Goal: Task Accomplishment & Management: Use online tool/utility

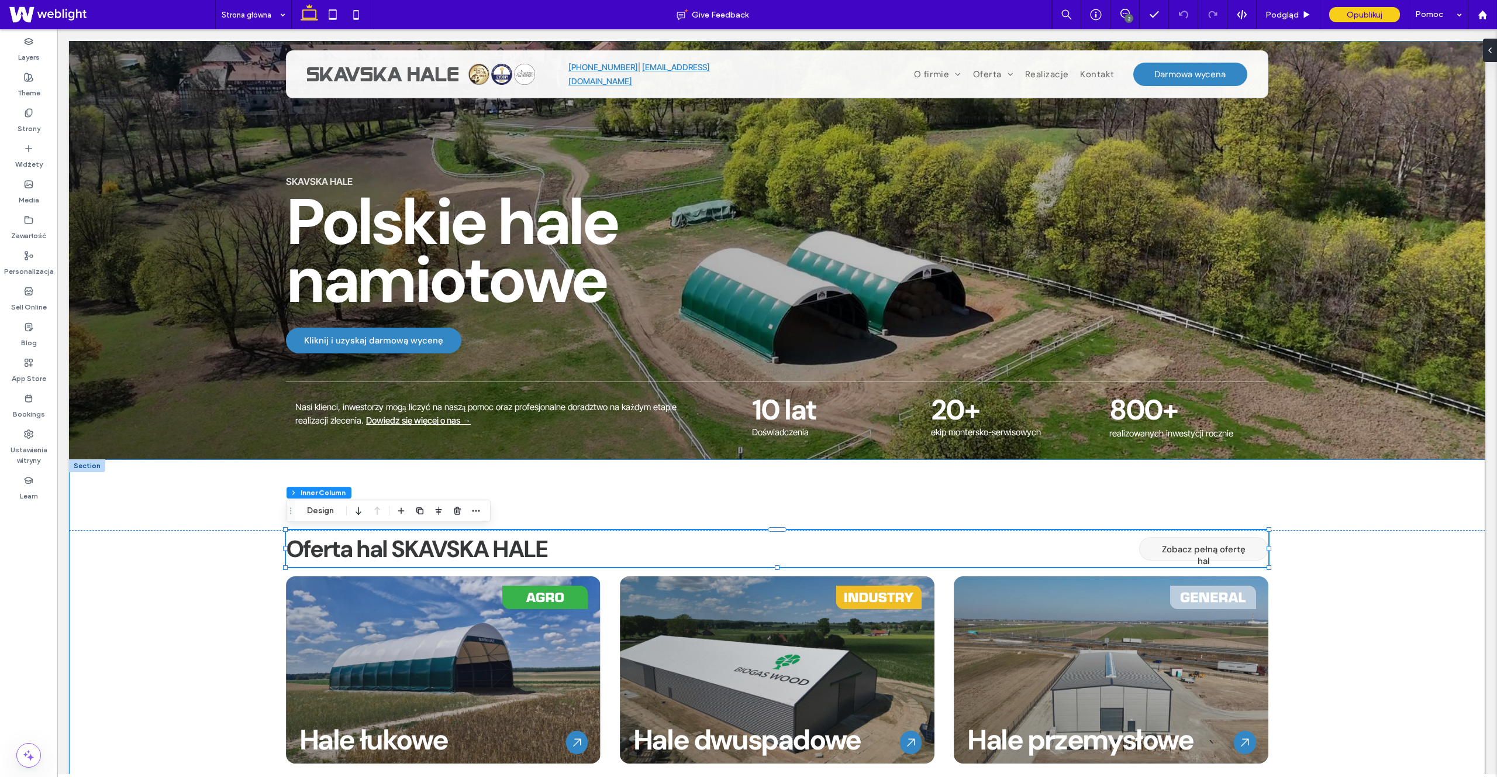
click at [720, 508] on div "Oferta hal SKAVSKA HALE Zobacz pełną ofertę hal Hale łukowe Hale łukowe SKAVSKA…" at bounding box center [777, 713] width 1417 height 509
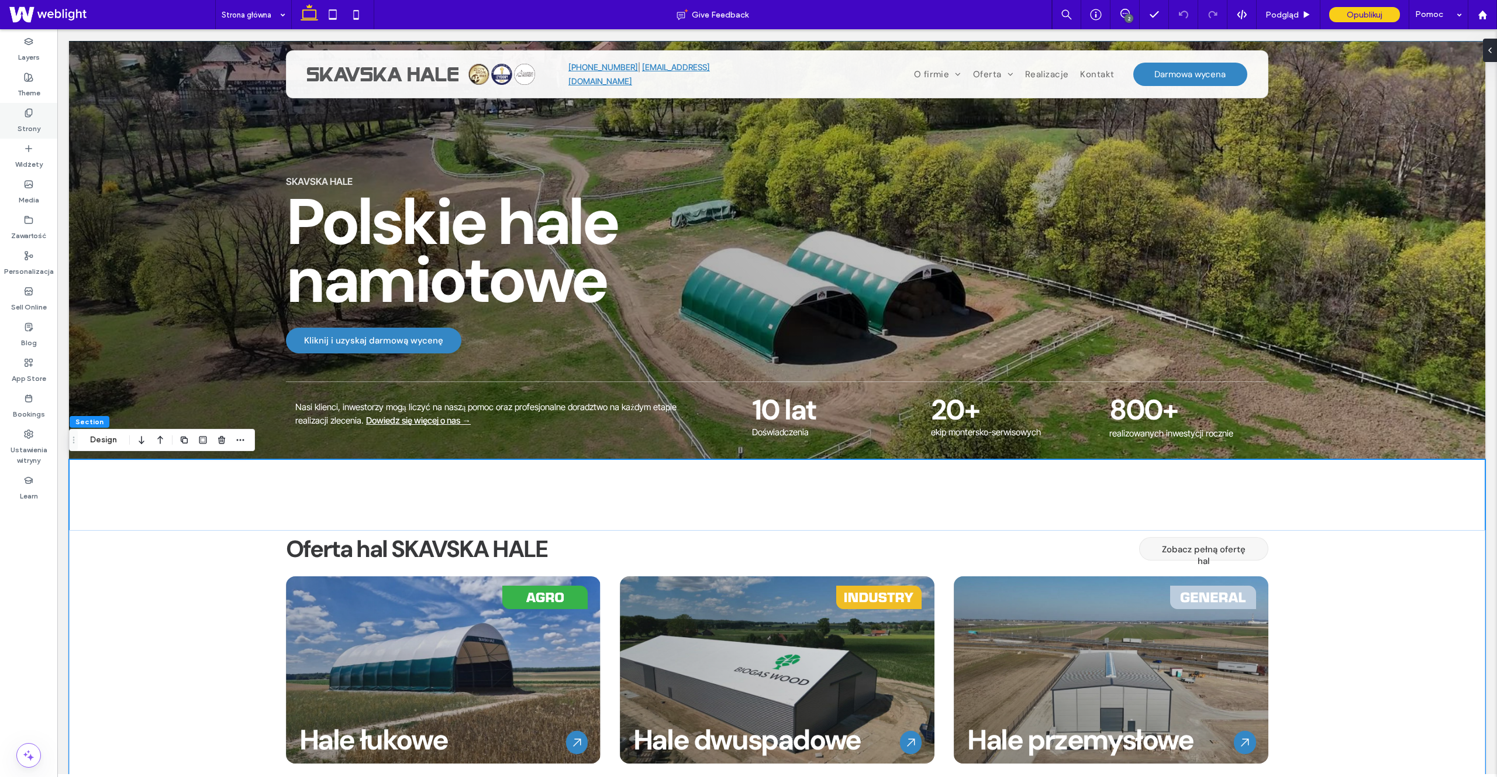
drag, startPoint x: 37, startPoint y: 113, endPoint x: 95, endPoint y: 100, distance: 59.5
click at [37, 113] on div "Strony" at bounding box center [28, 121] width 57 height 36
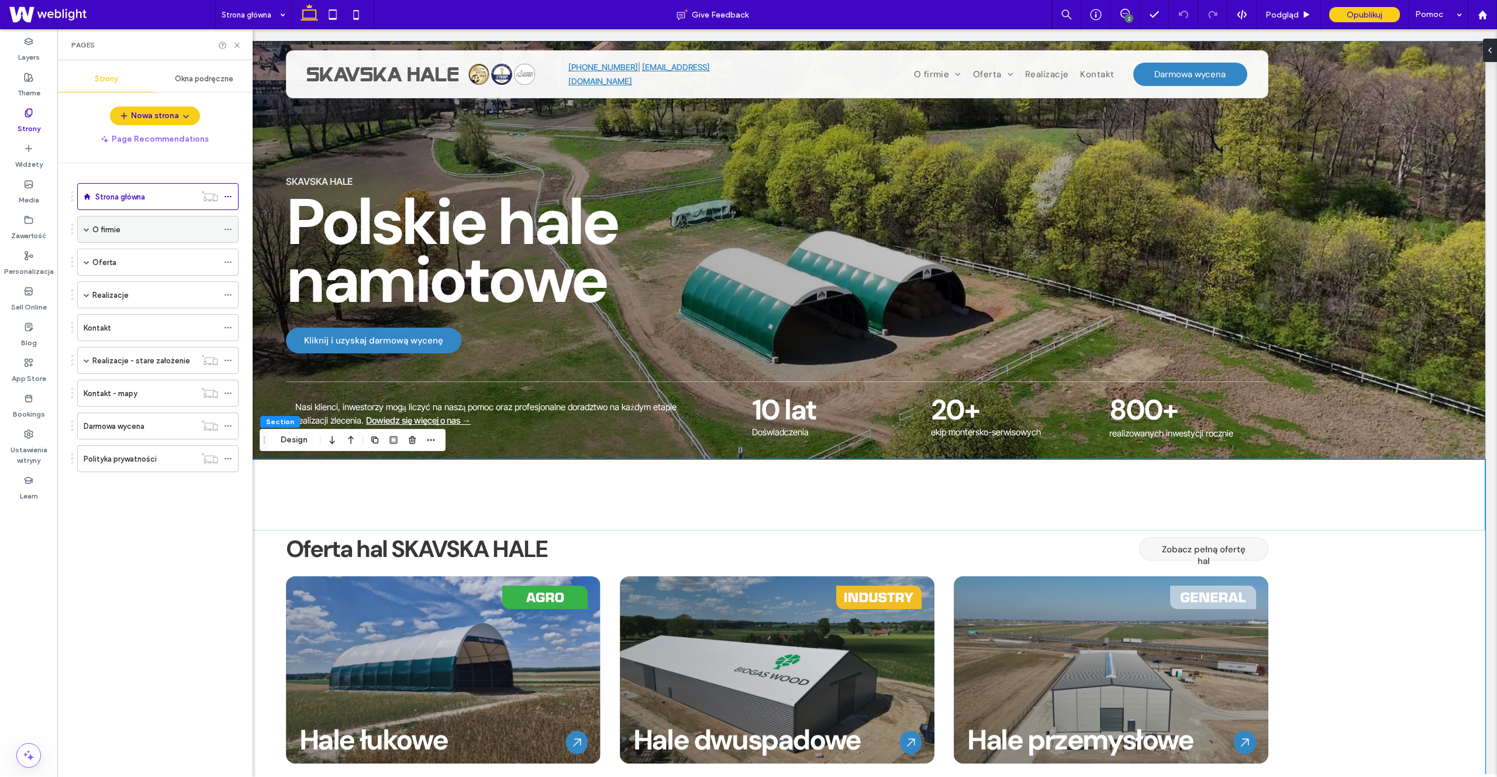
click at [226, 224] on span at bounding box center [228, 230] width 8 height 18
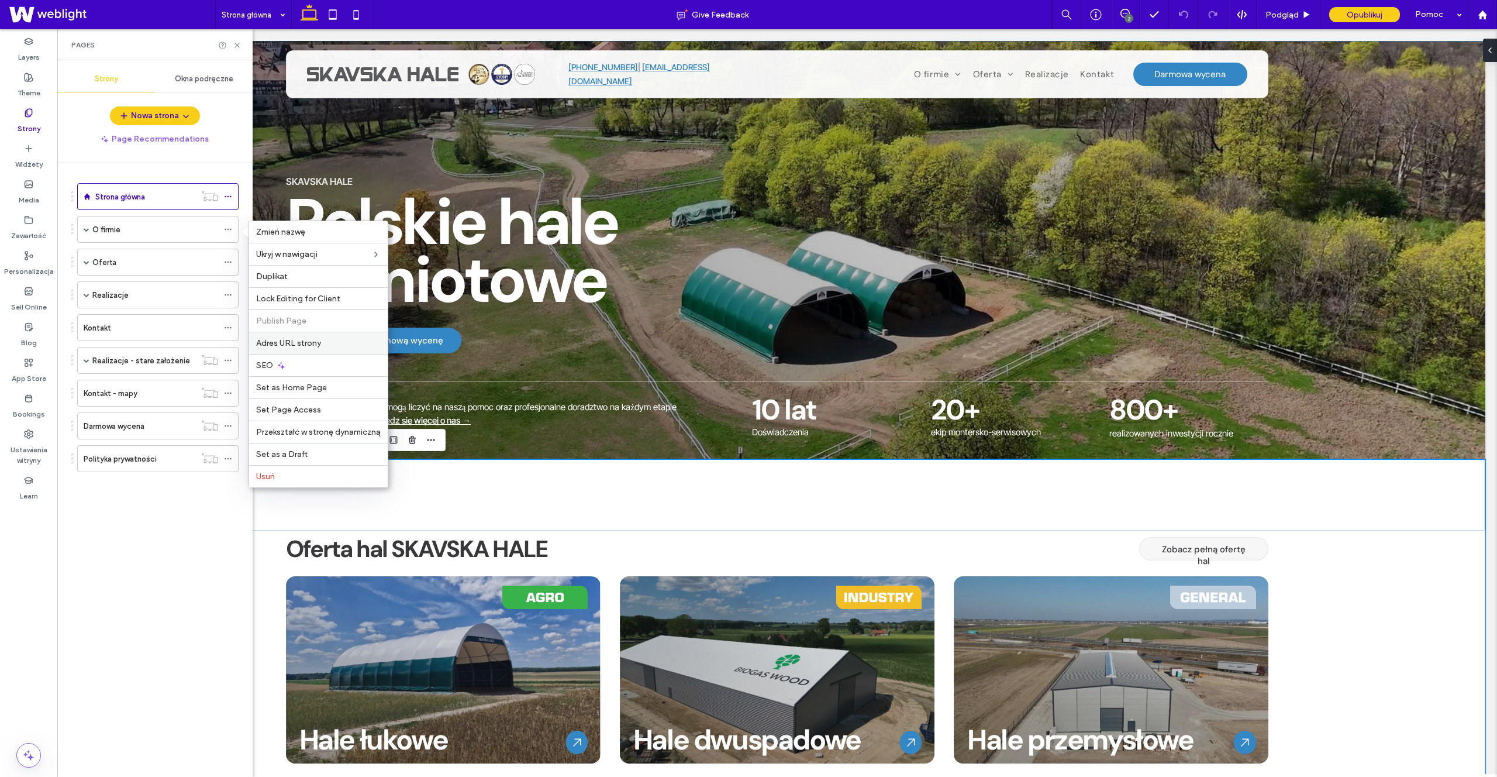
click at [343, 350] on div "Adres URL strony" at bounding box center [318, 343] width 139 height 22
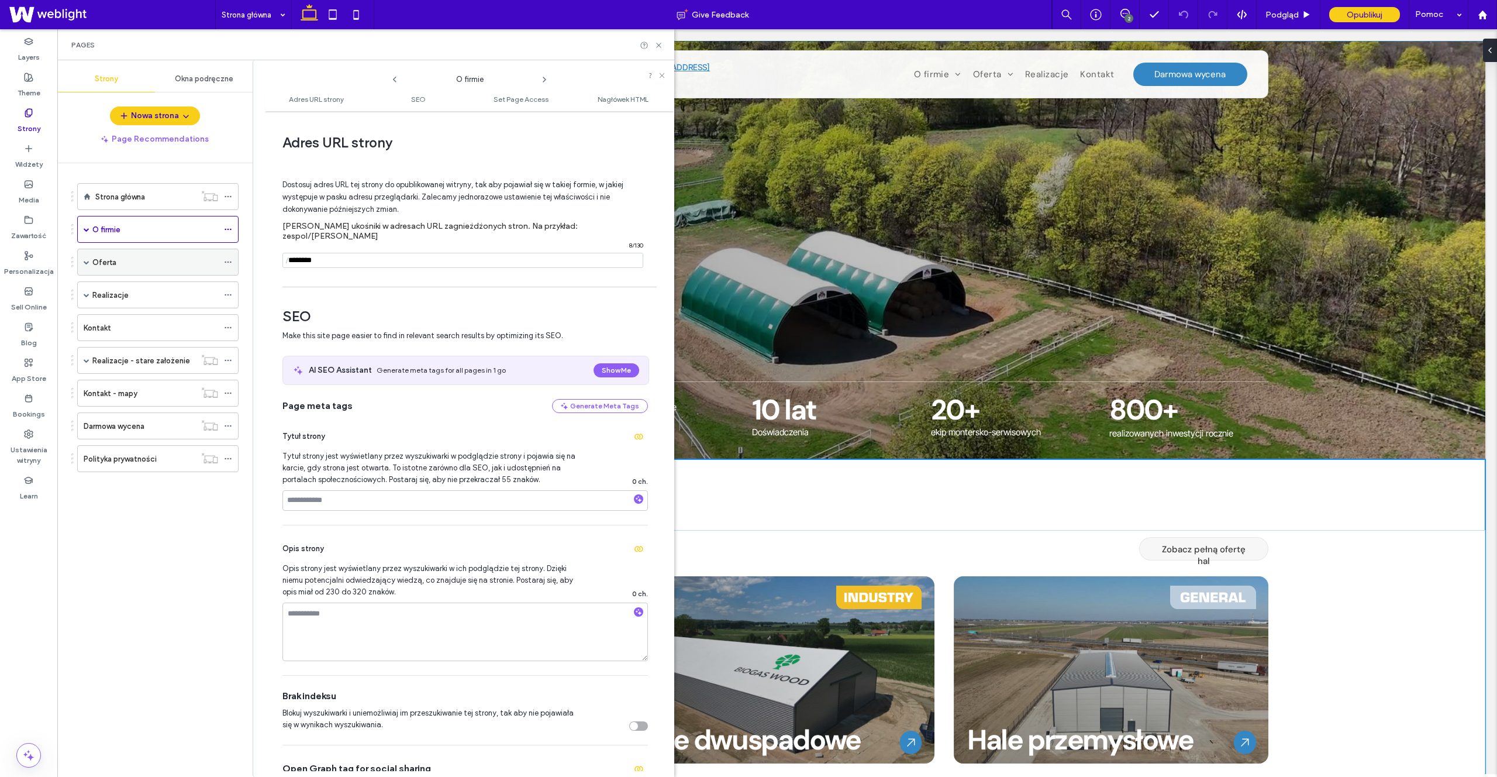
click at [225, 258] on icon at bounding box center [228, 262] width 8 height 8
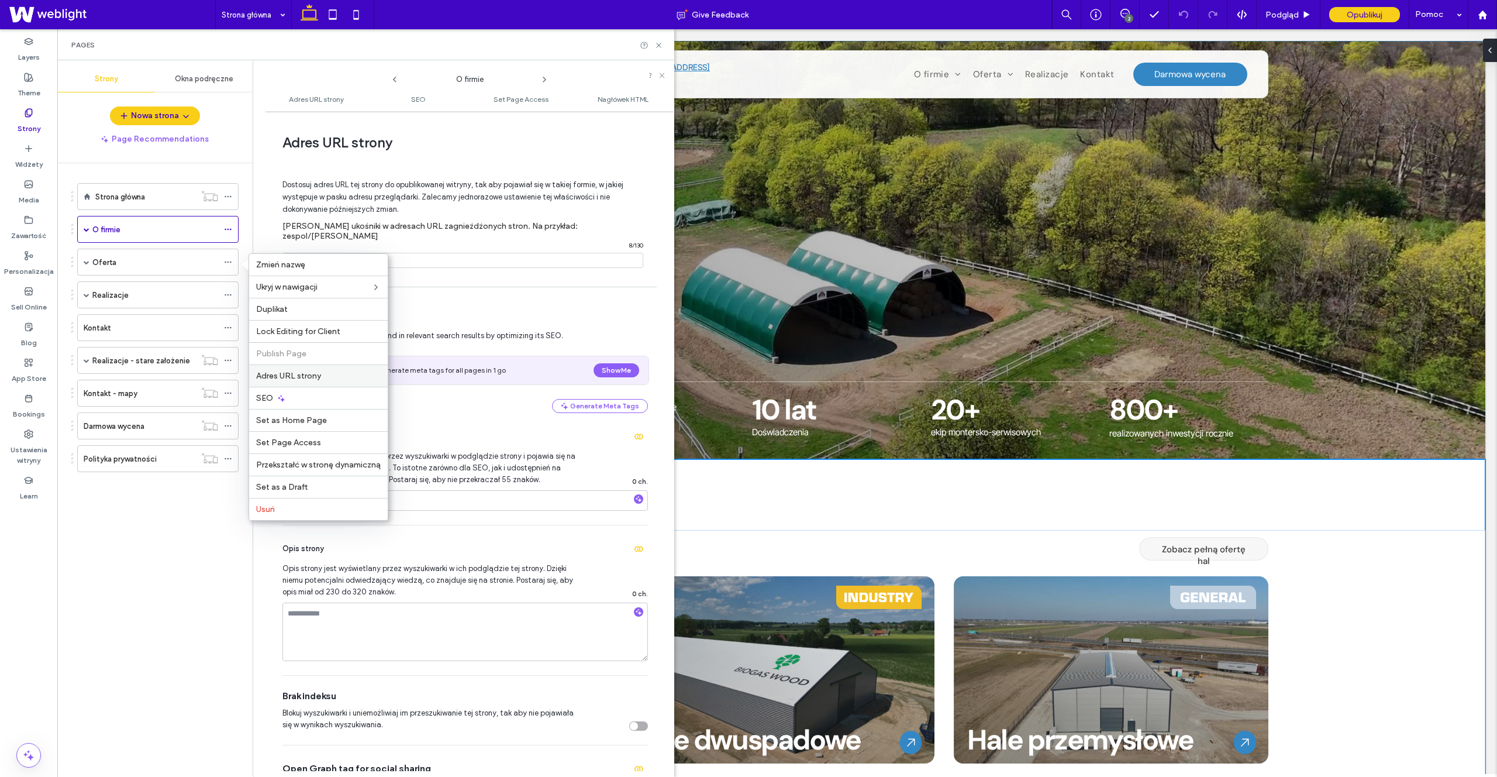
click at [309, 374] on span "Adres URL strony" at bounding box center [288, 376] width 65 height 10
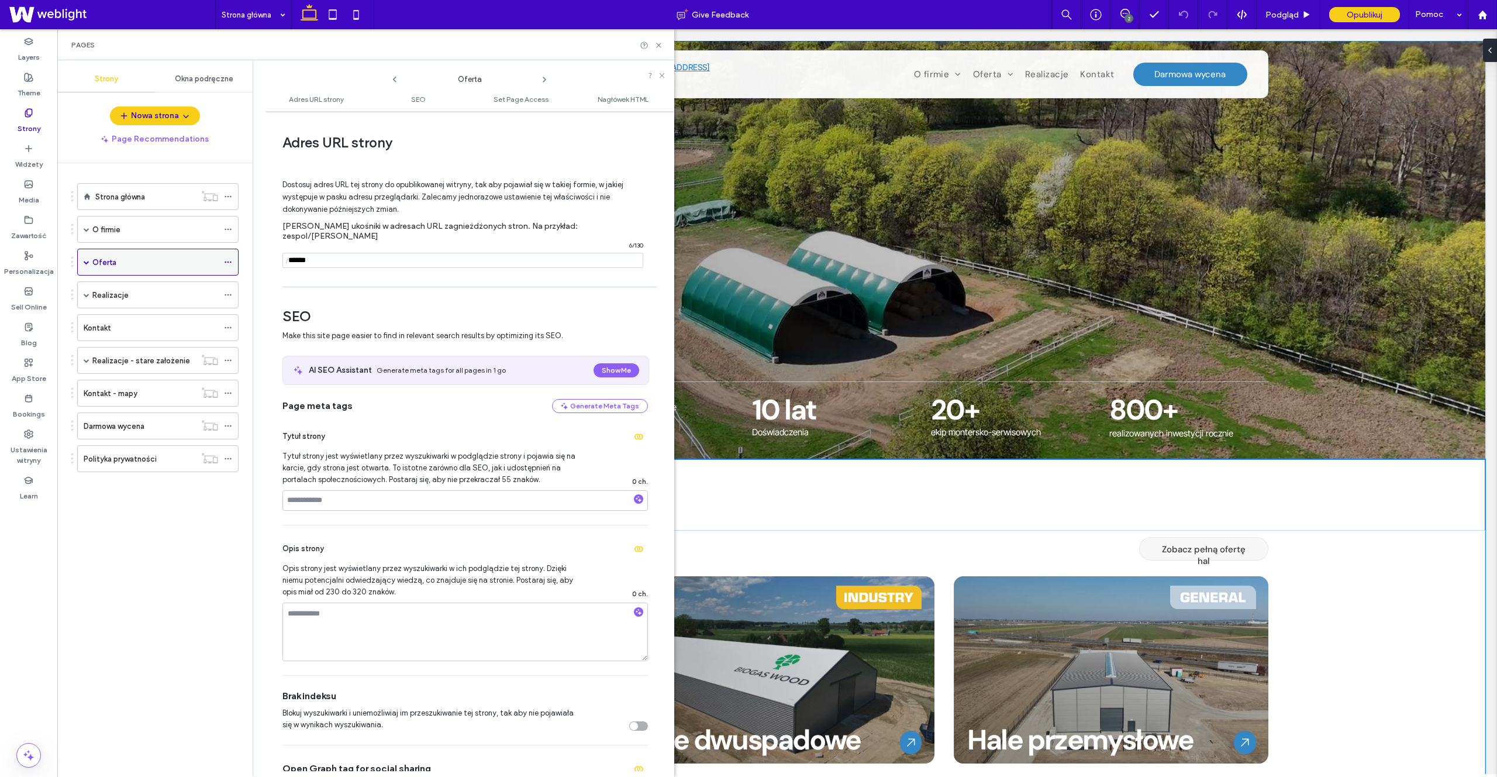
click at [88, 264] on span at bounding box center [87, 262] width 6 height 6
click at [229, 313] on icon at bounding box center [228, 316] width 8 height 8
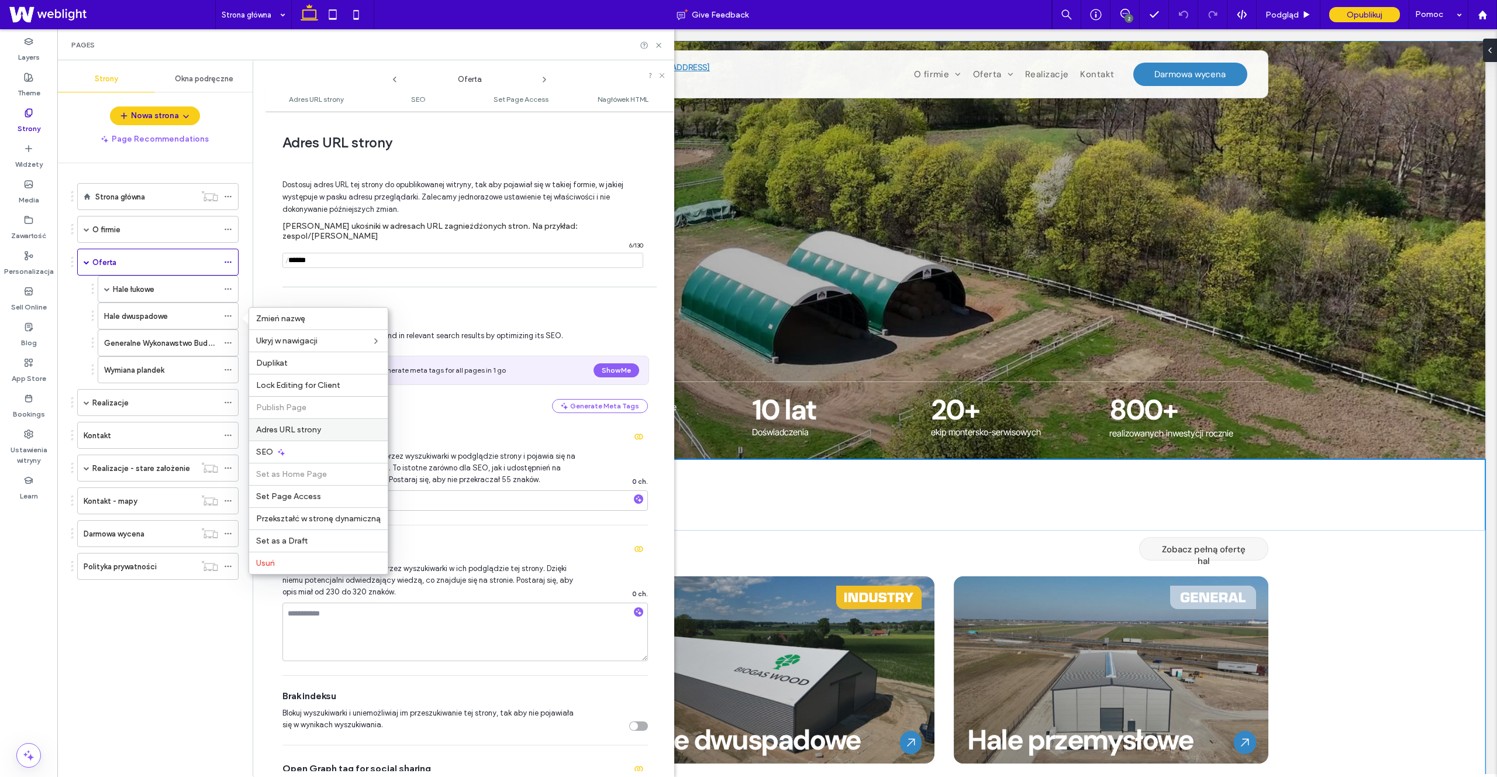
click at [283, 431] on span "Adres URL strony" at bounding box center [288, 430] width 65 height 10
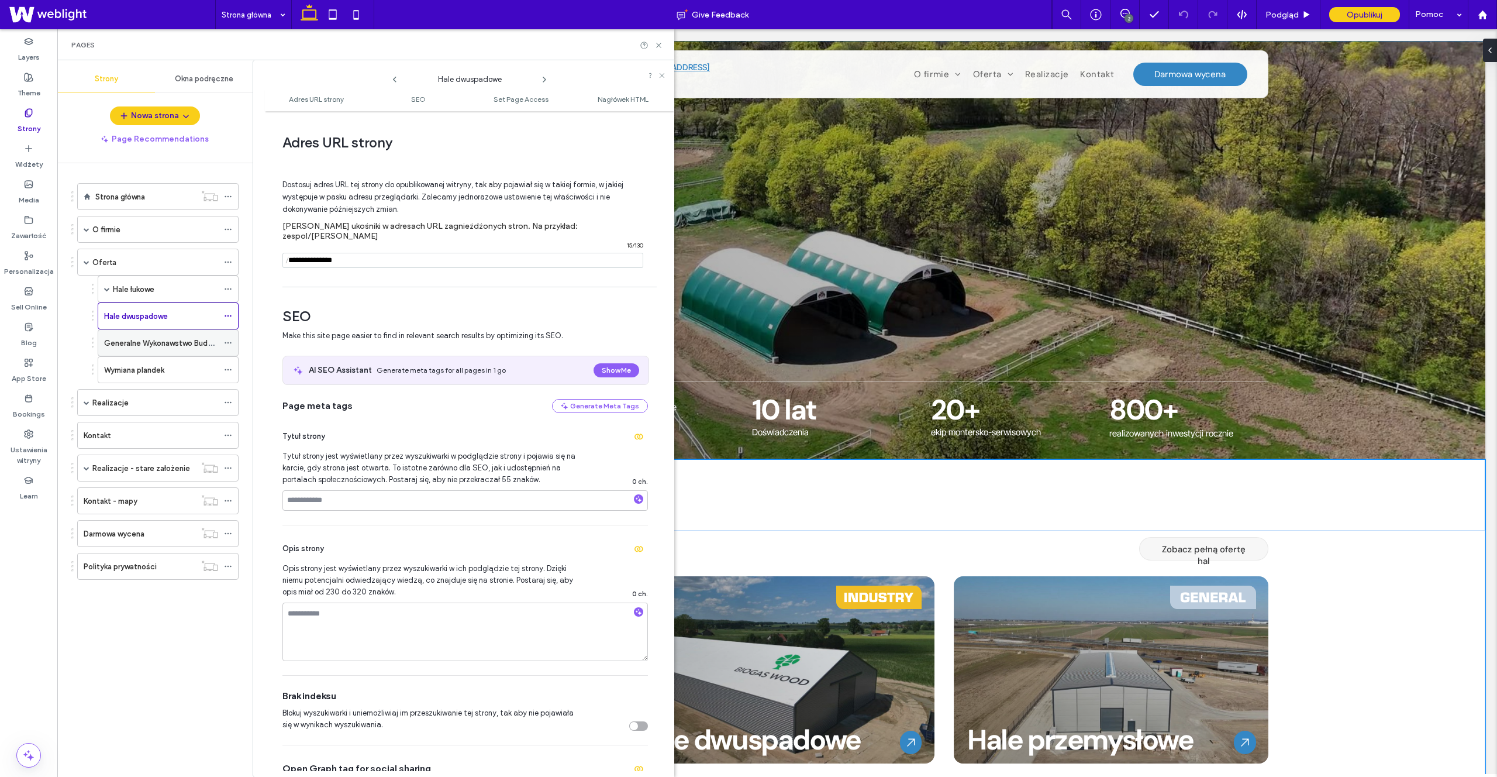
click at [227, 342] on icon at bounding box center [228, 343] width 8 height 8
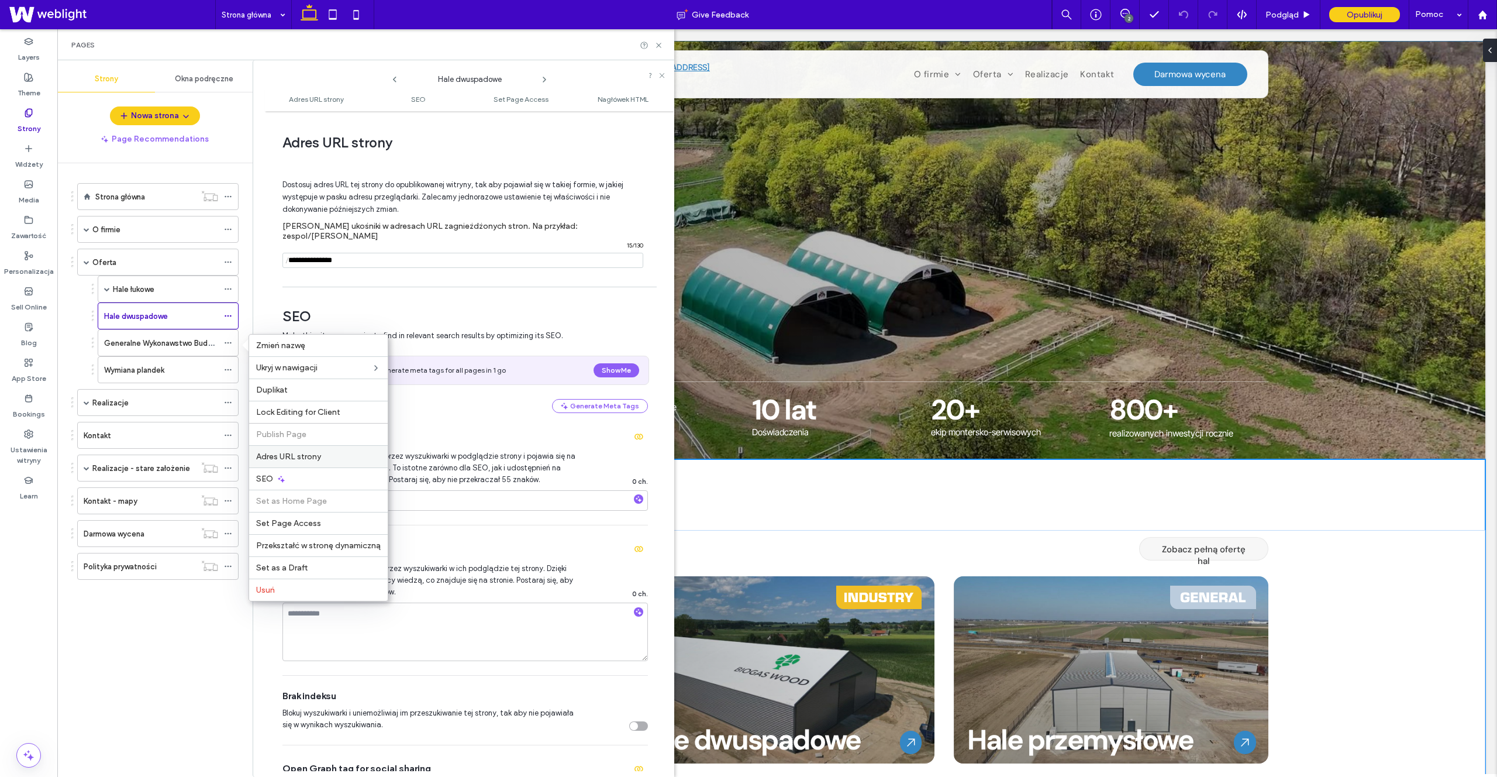
click at [303, 458] on span "Adres URL strony" at bounding box center [288, 457] width 65 height 10
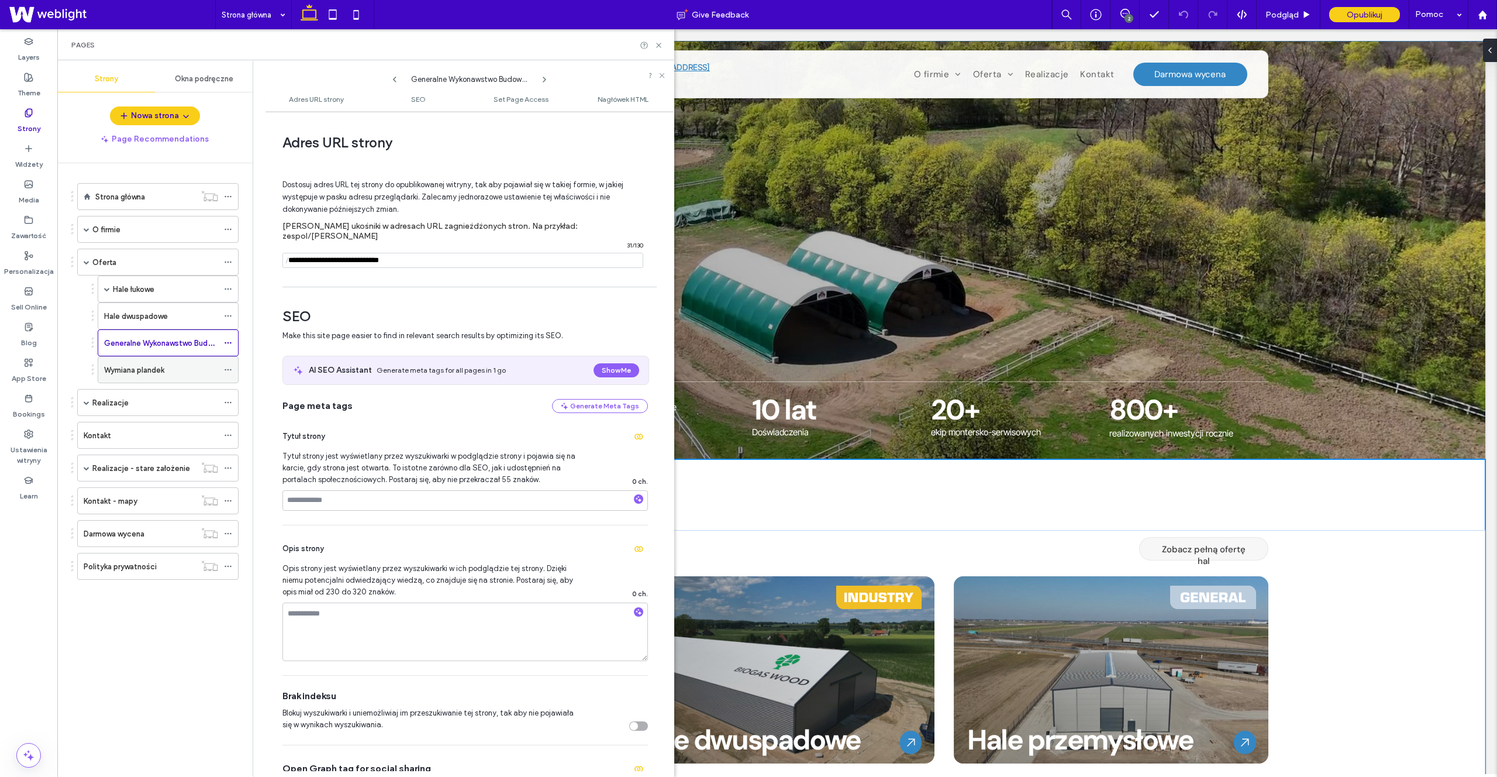
click at [222, 371] on div "Wymiana plandek" at bounding box center [168, 369] width 141 height 27
click at [230, 370] on use at bounding box center [228, 370] width 6 height 2
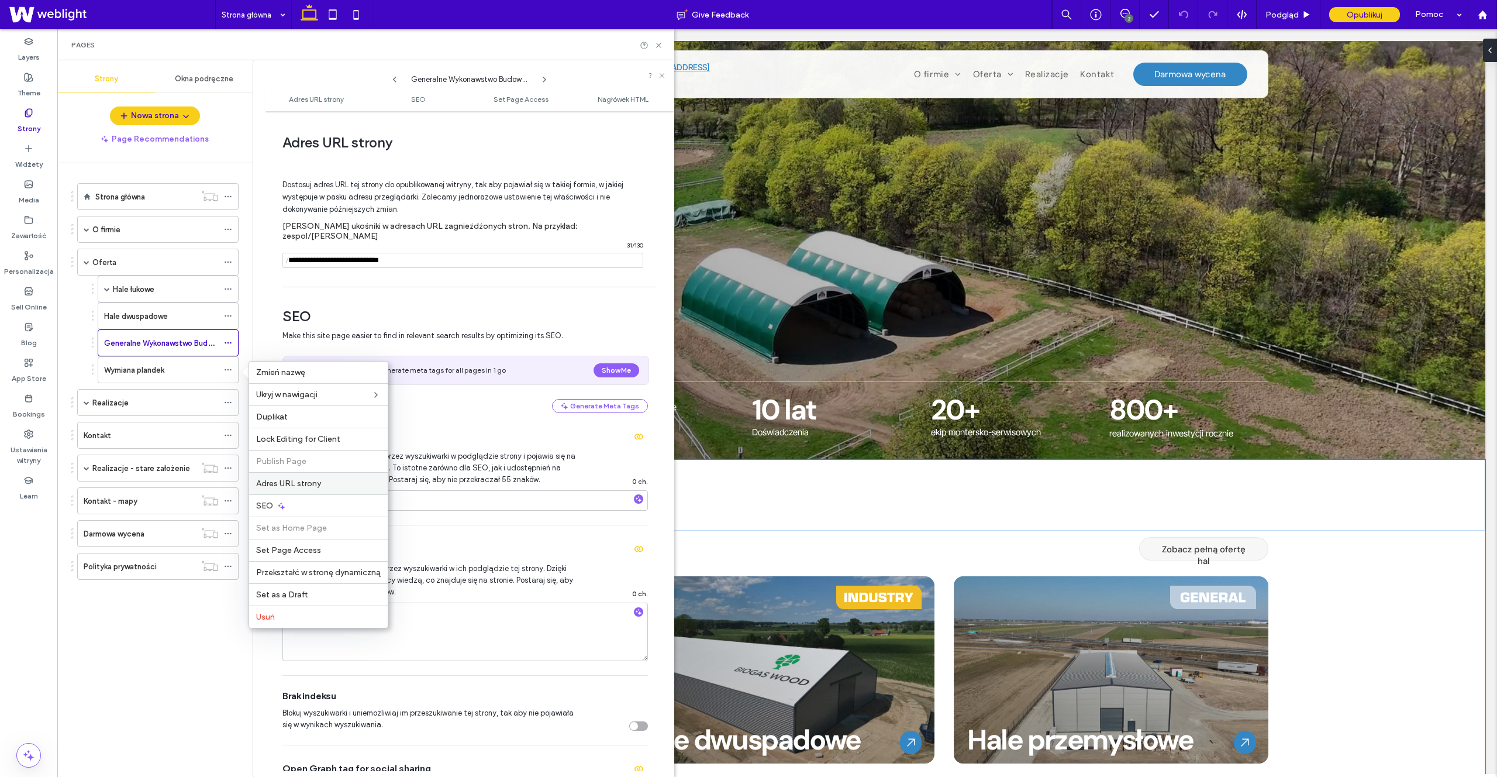
click at [341, 476] on div "Adres URL strony" at bounding box center [318, 483] width 139 height 22
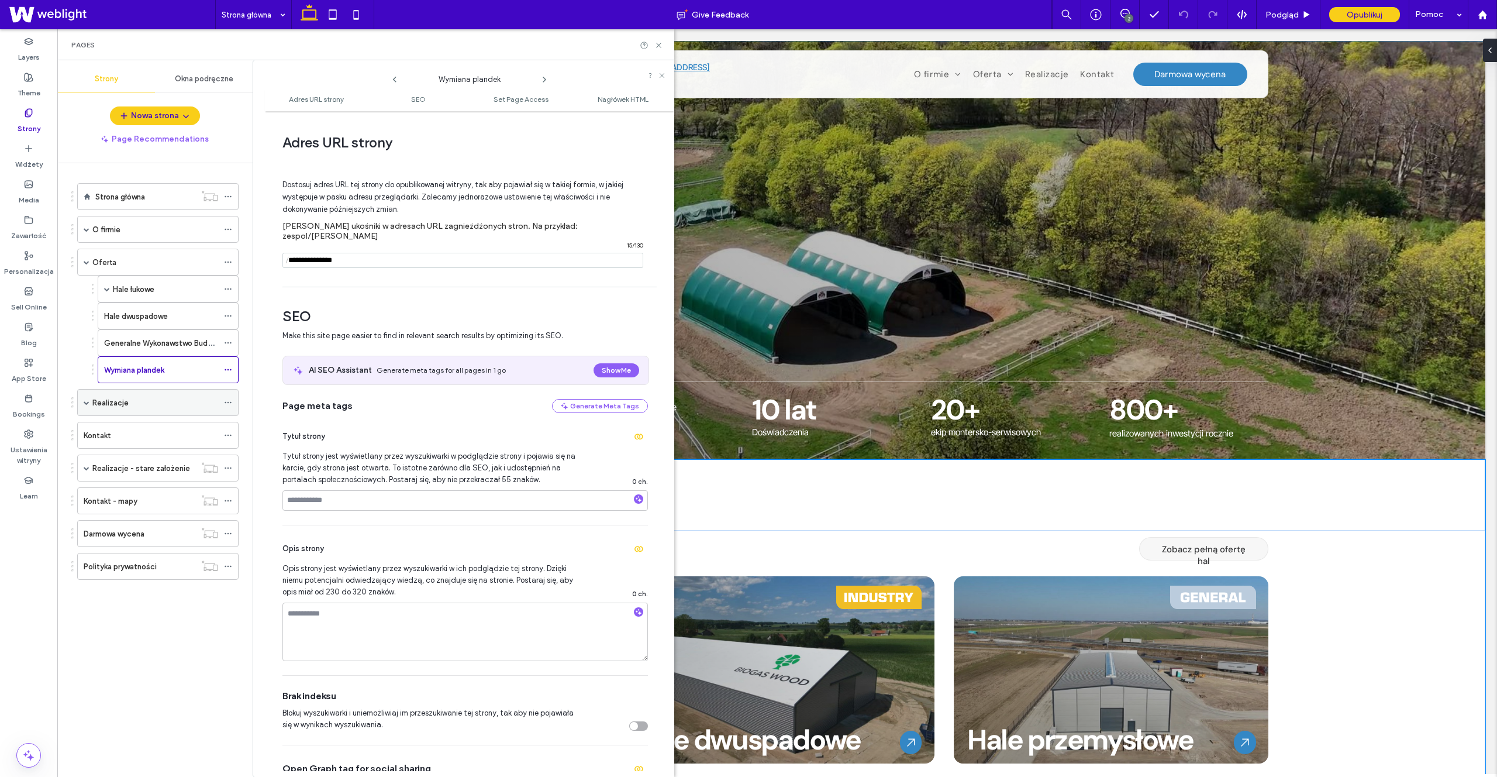
click at [89, 404] on div "Realizacje" at bounding box center [157, 402] width 161 height 27
click at [85, 401] on span at bounding box center [87, 403] width 6 height 6
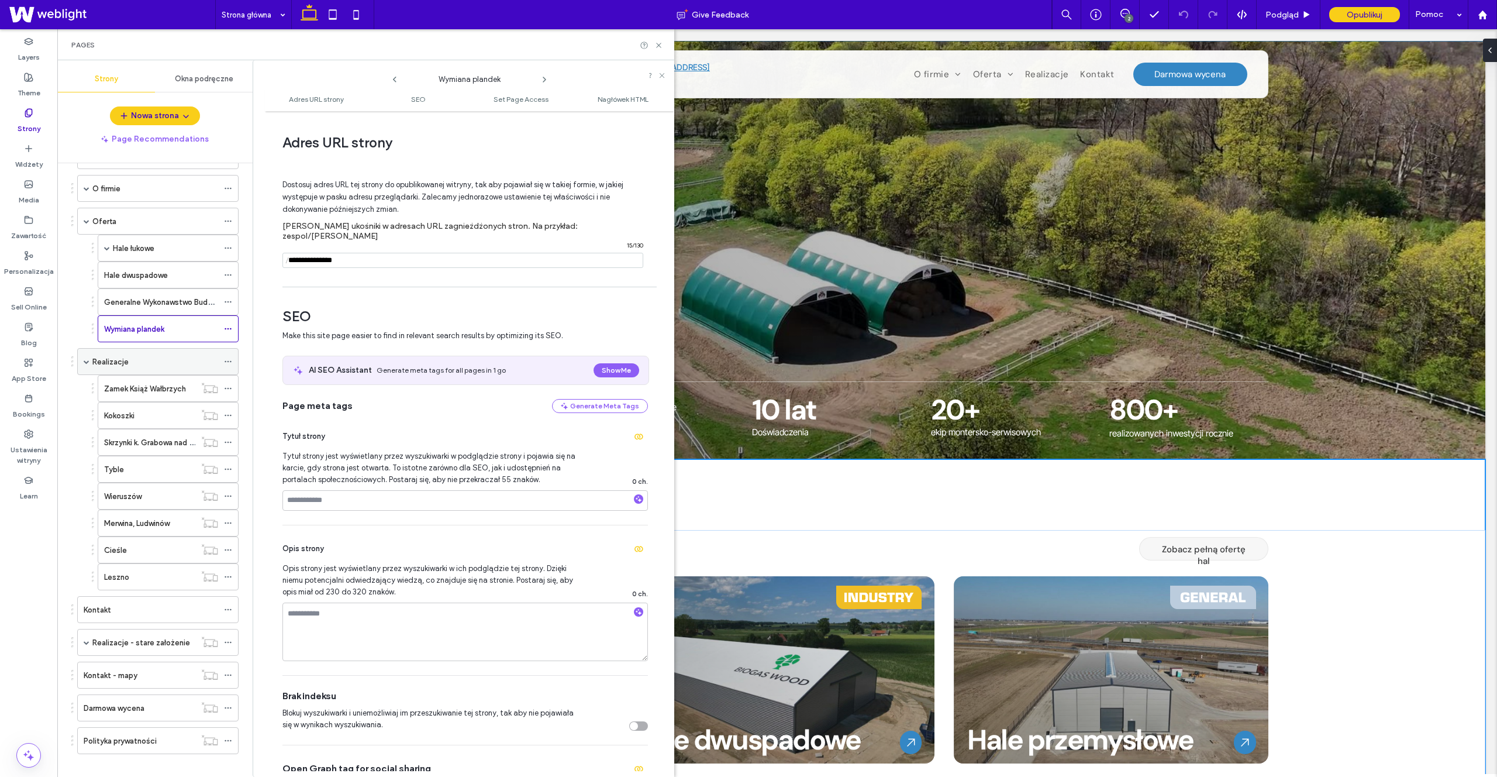
scroll to position [43, 0]
click at [228, 386] on use at bounding box center [228, 387] width 6 height 2
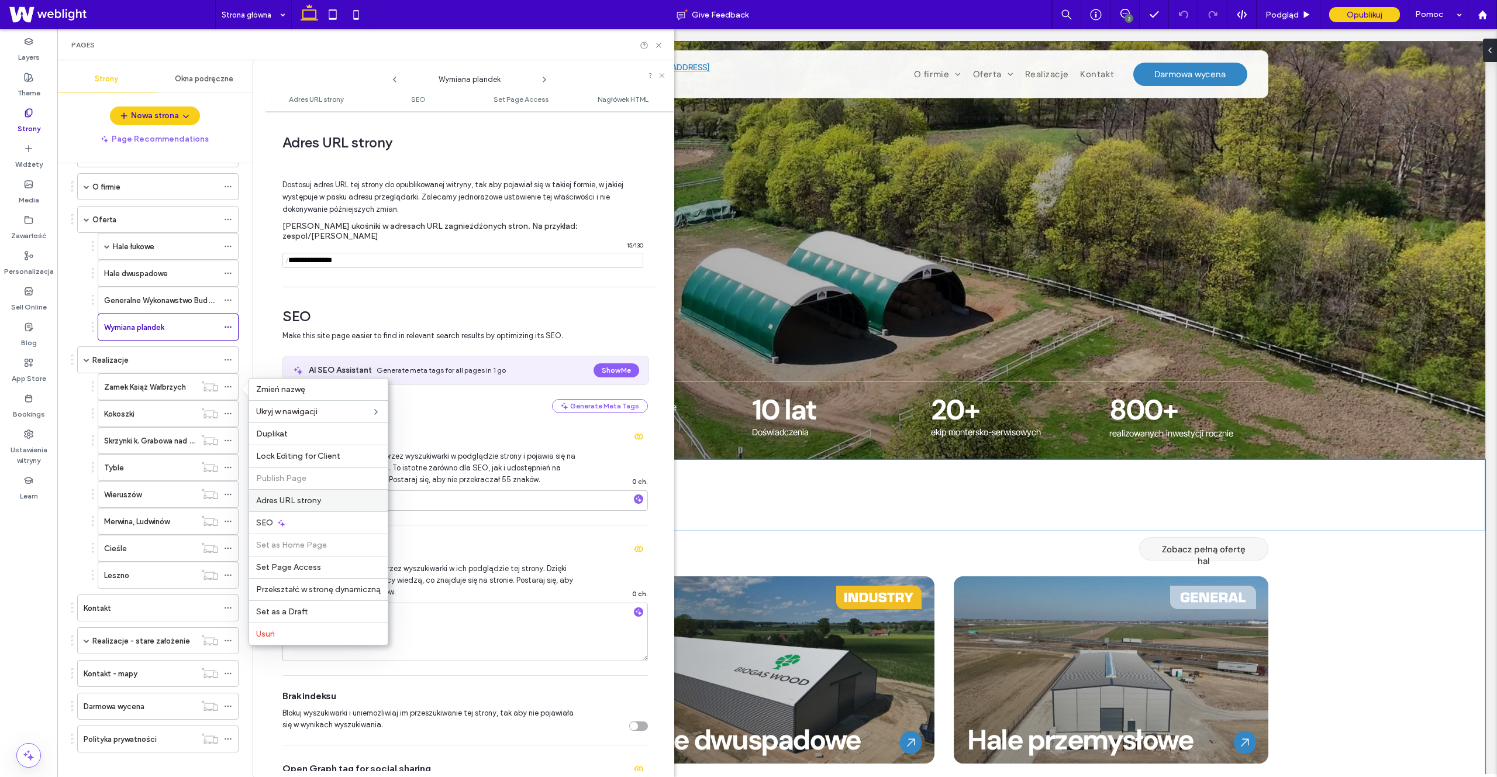
click at [281, 507] on div "Adres URL strony" at bounding box center [318, 500] width 139 height 22
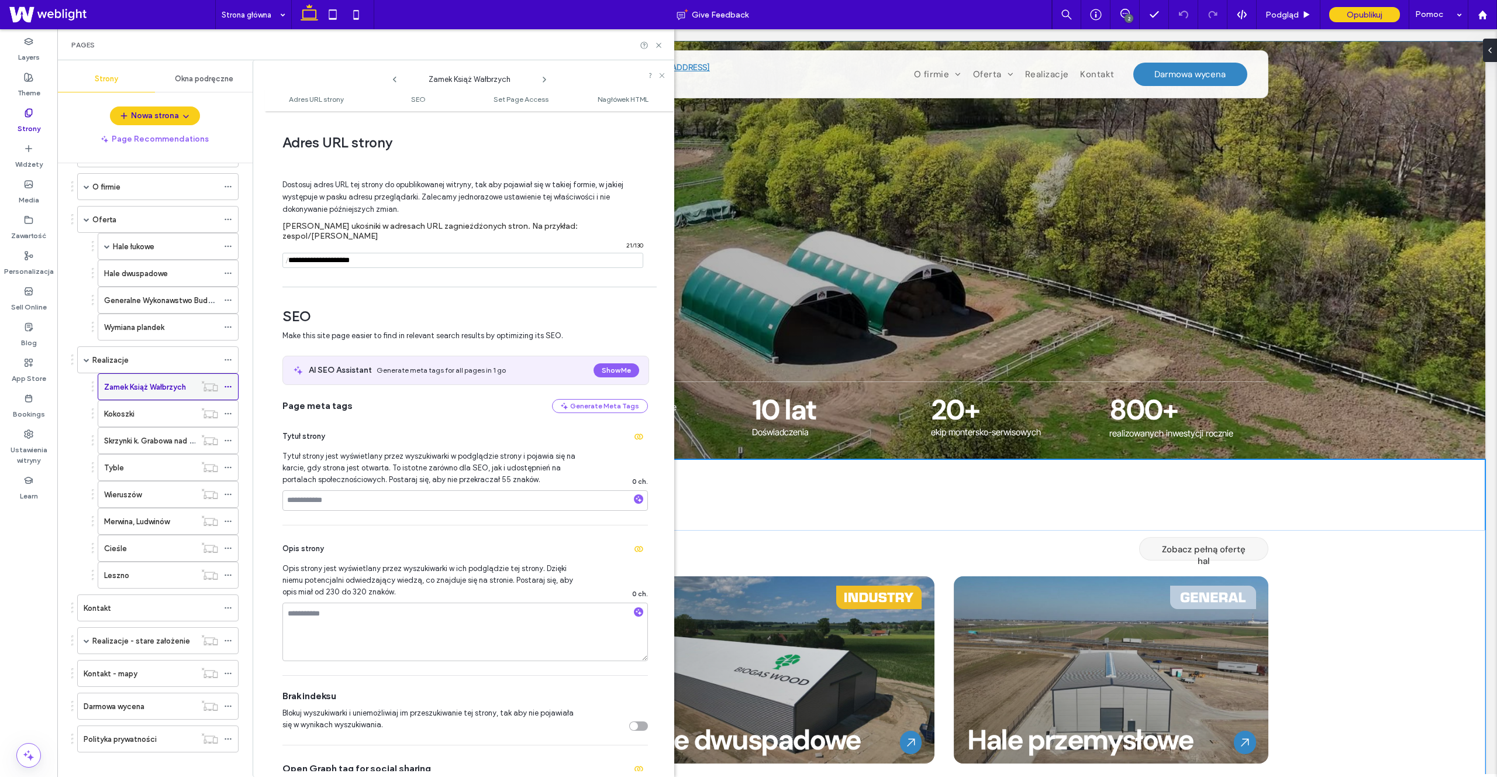
click at [160, 378] on div "Zamek Książ Wałbrzych" at bounding box center [149, 387] width 91 height 26
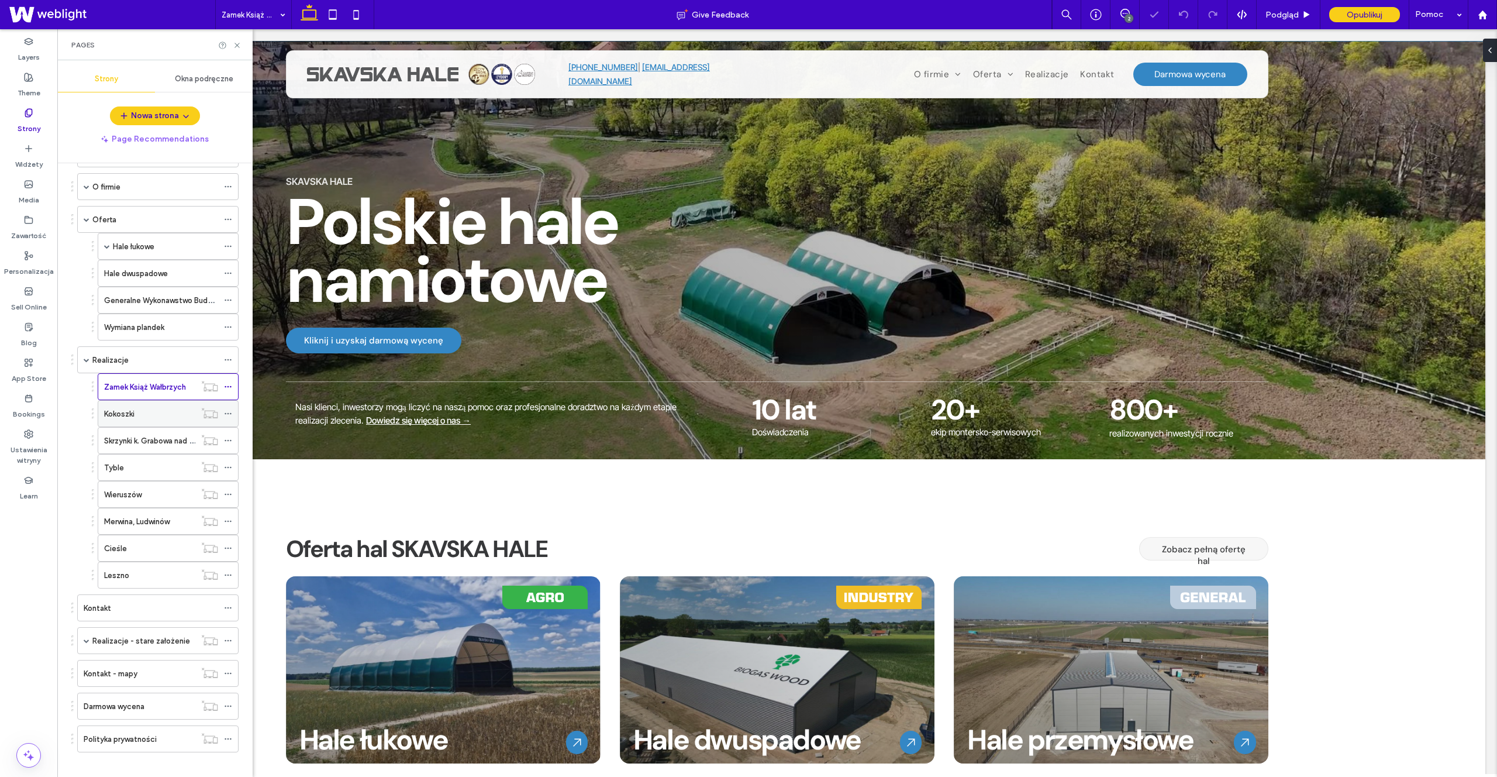
click at [225, 412] on icon at bounding box center [228, 413] width 8 height 8
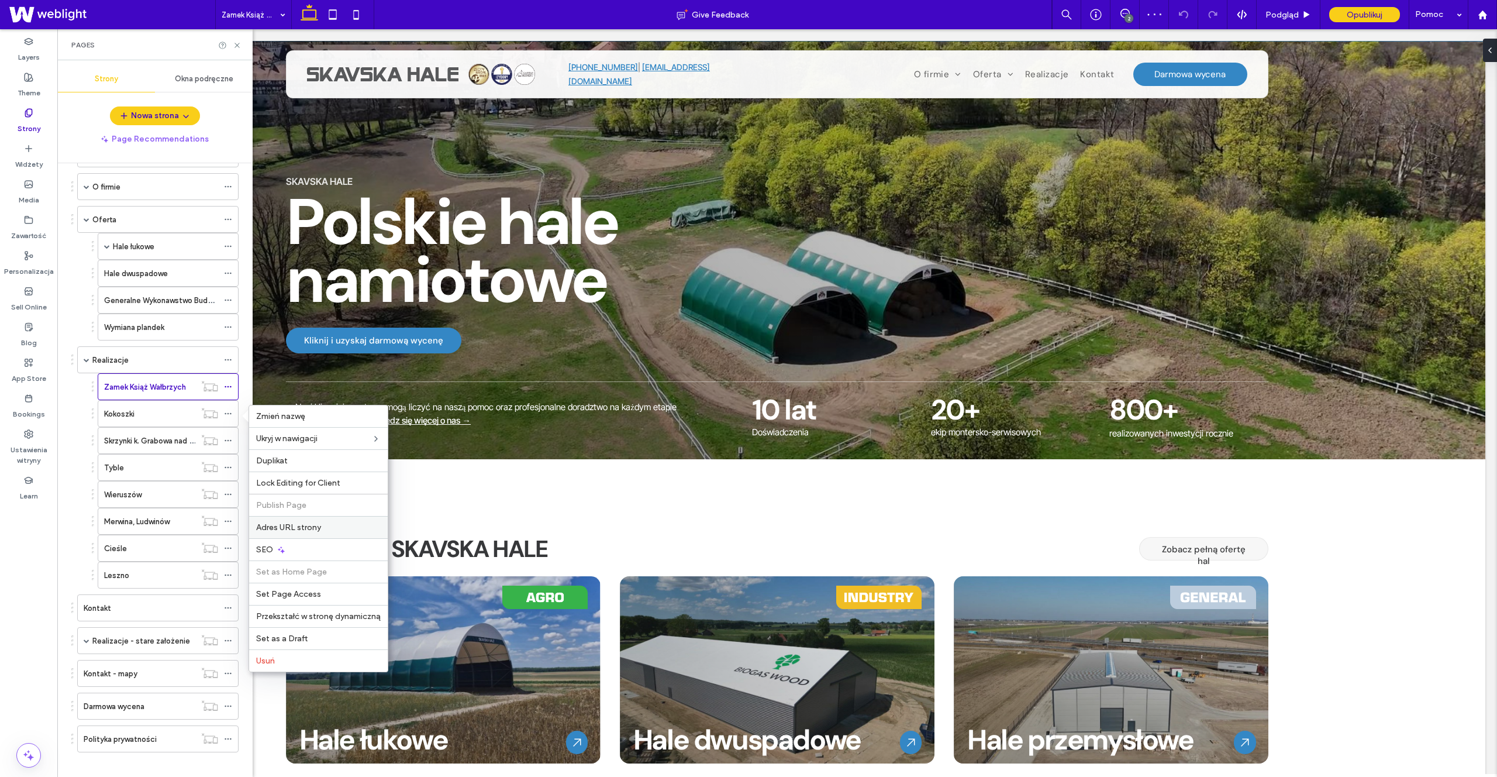
click at [294, 530] on span "Adres URL strony" at bounding box center [288, 527] width 65 height 10
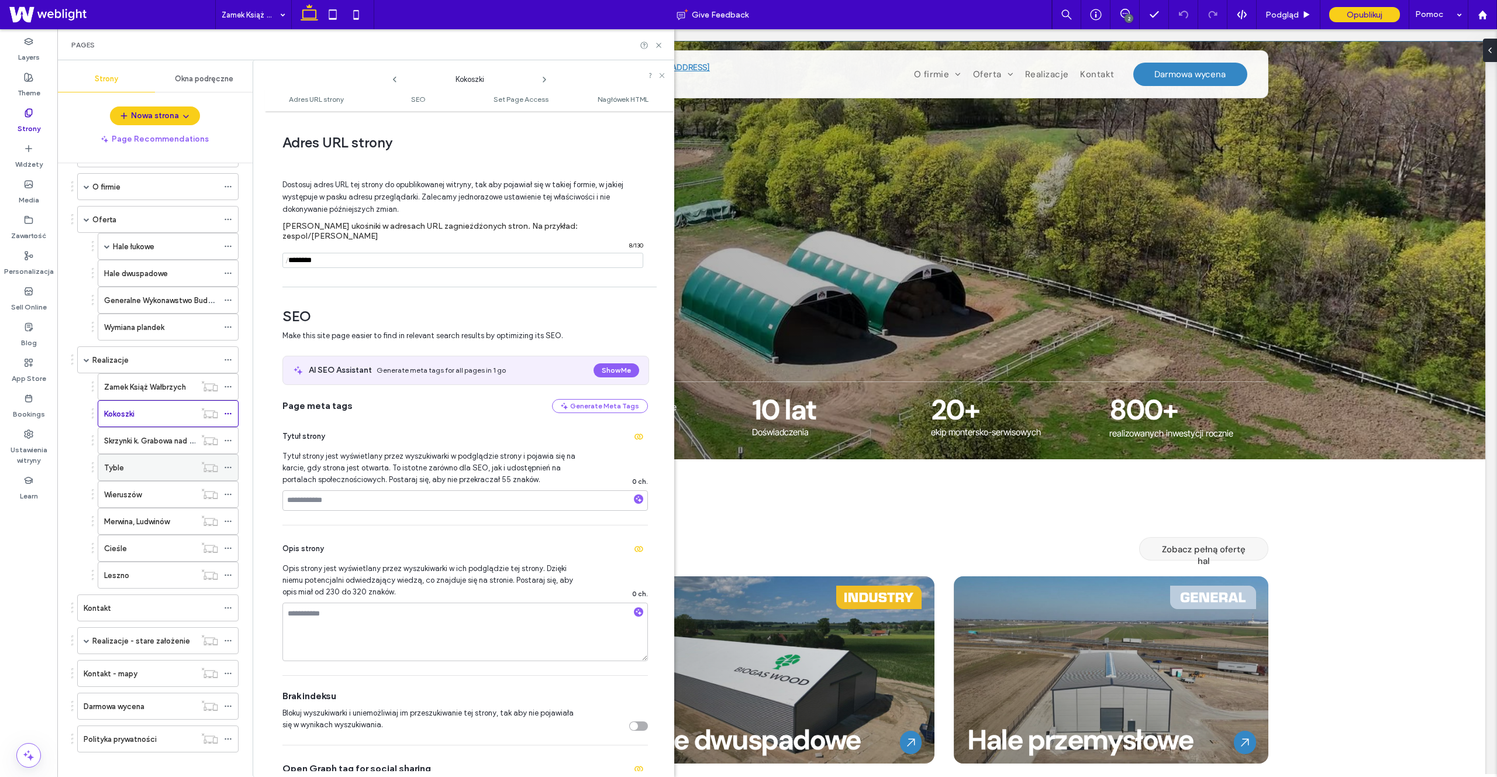
scroll to position [53, 0]
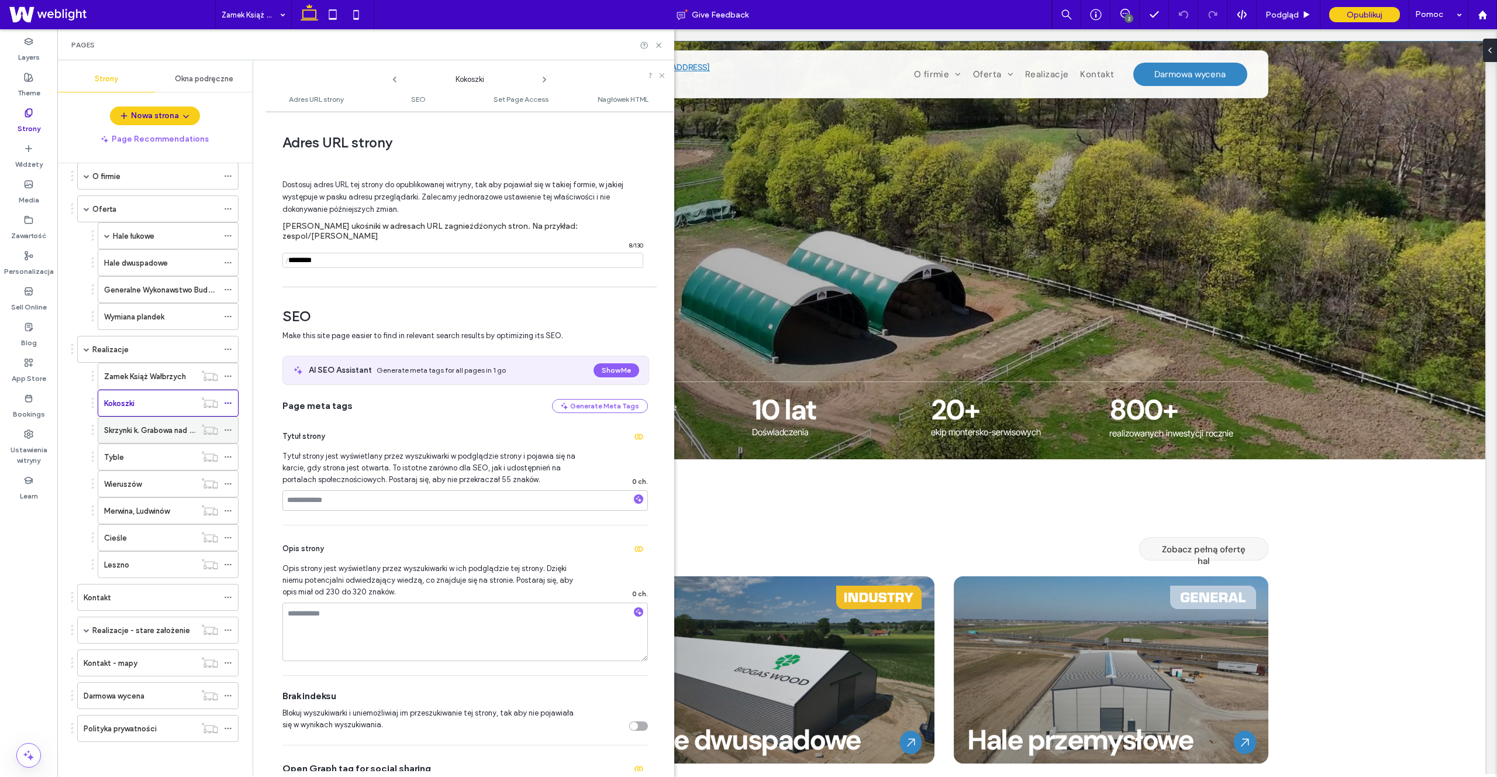
click at [225, 429] on icon at bounding box center [228, 430] width 8 height 8
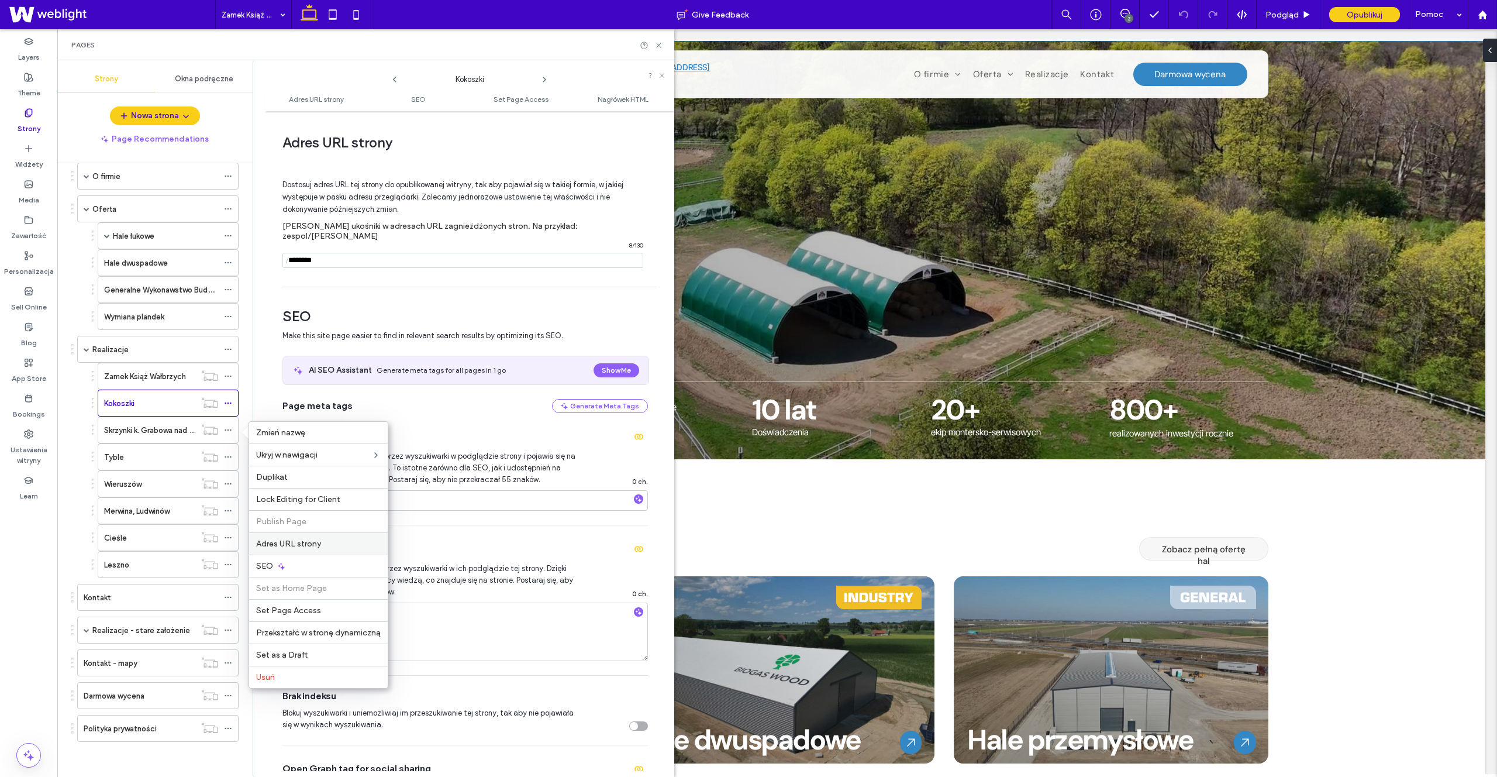
click at [291, 549] on div "Adres URL strony" at bounding box center [318, 543] width 139 height 22
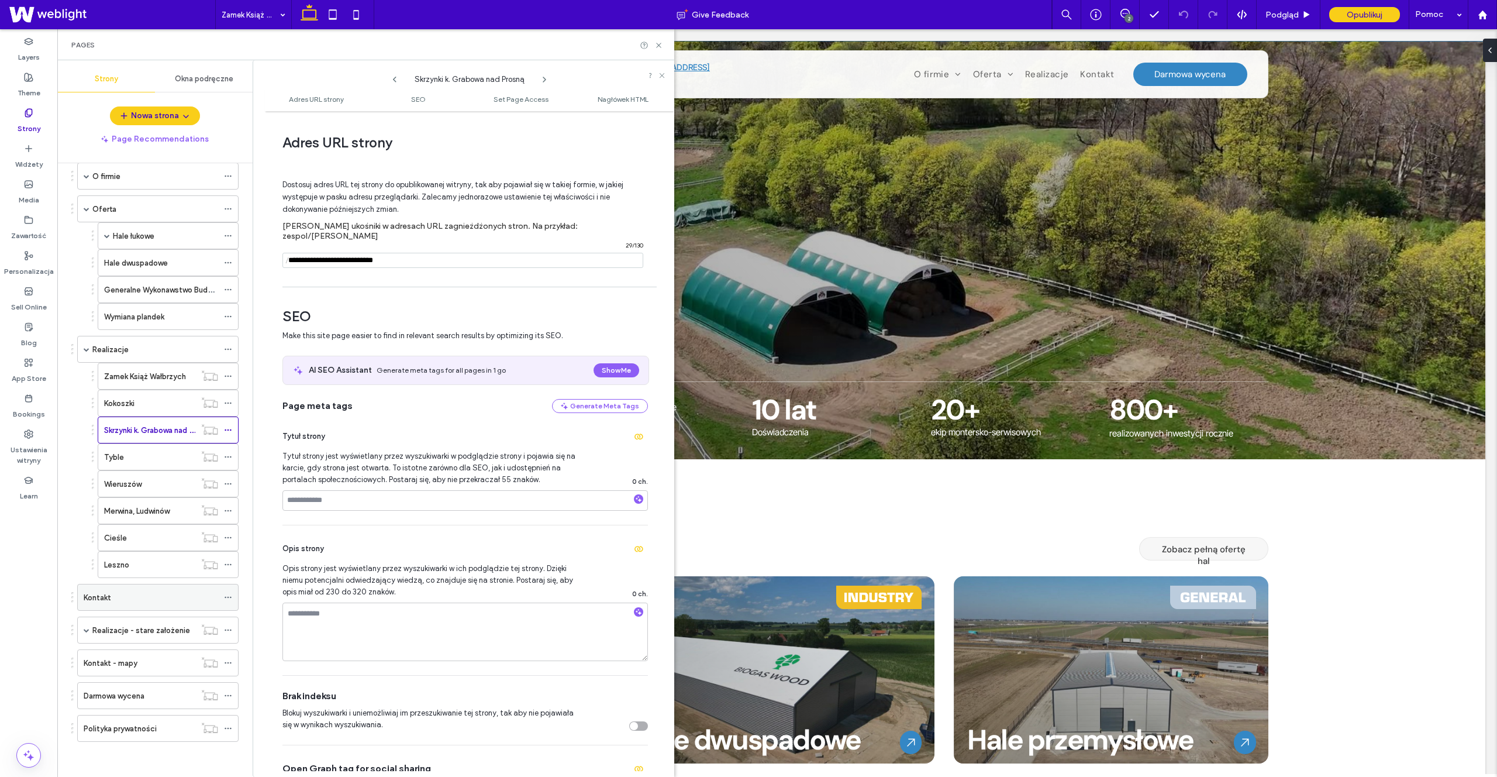
click at [232, 598] on icon at bounding box center [228, 597] width 8 height 8
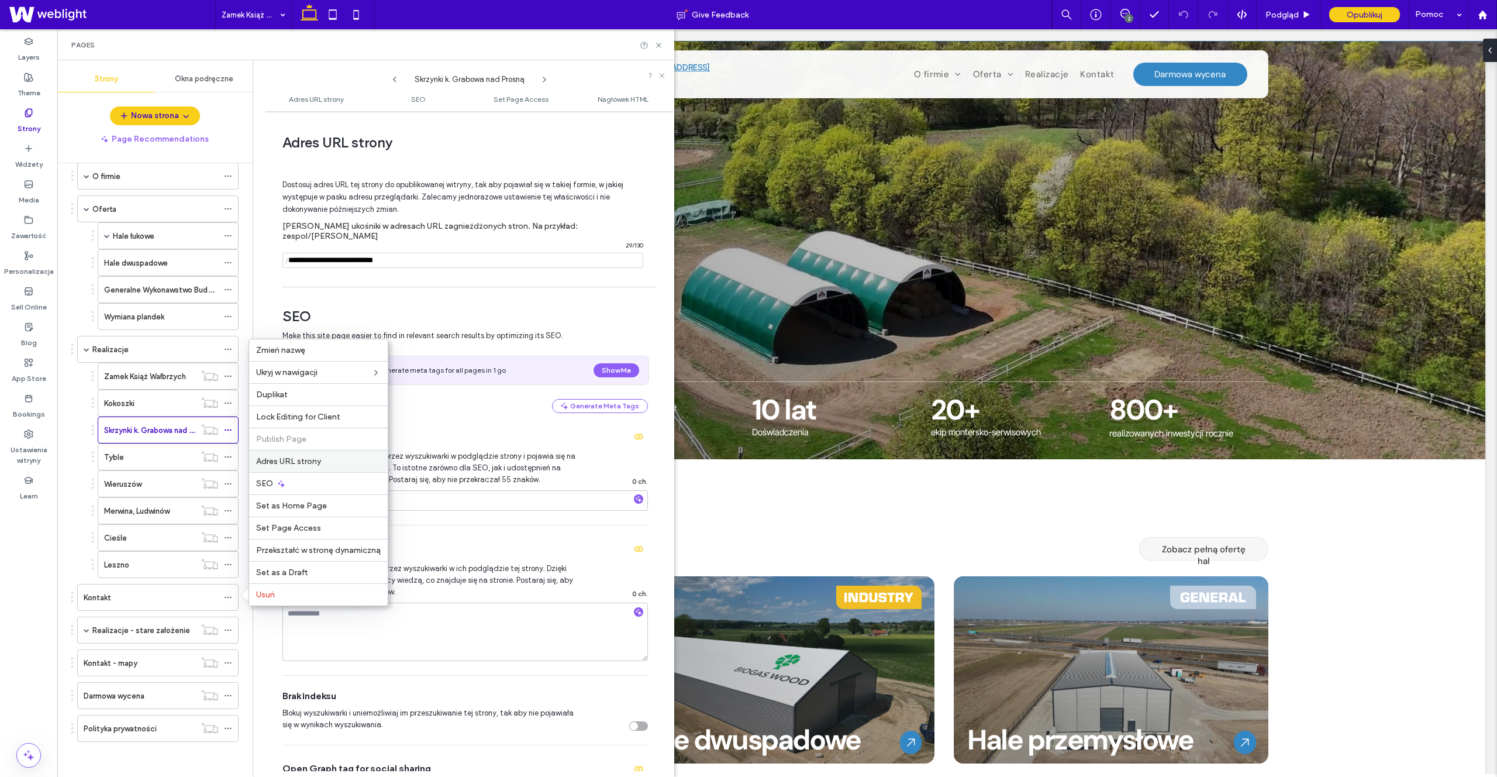
click at [319, 468] on div "Adres URL strony" at bounding box center [318, 461] width 139 height 22
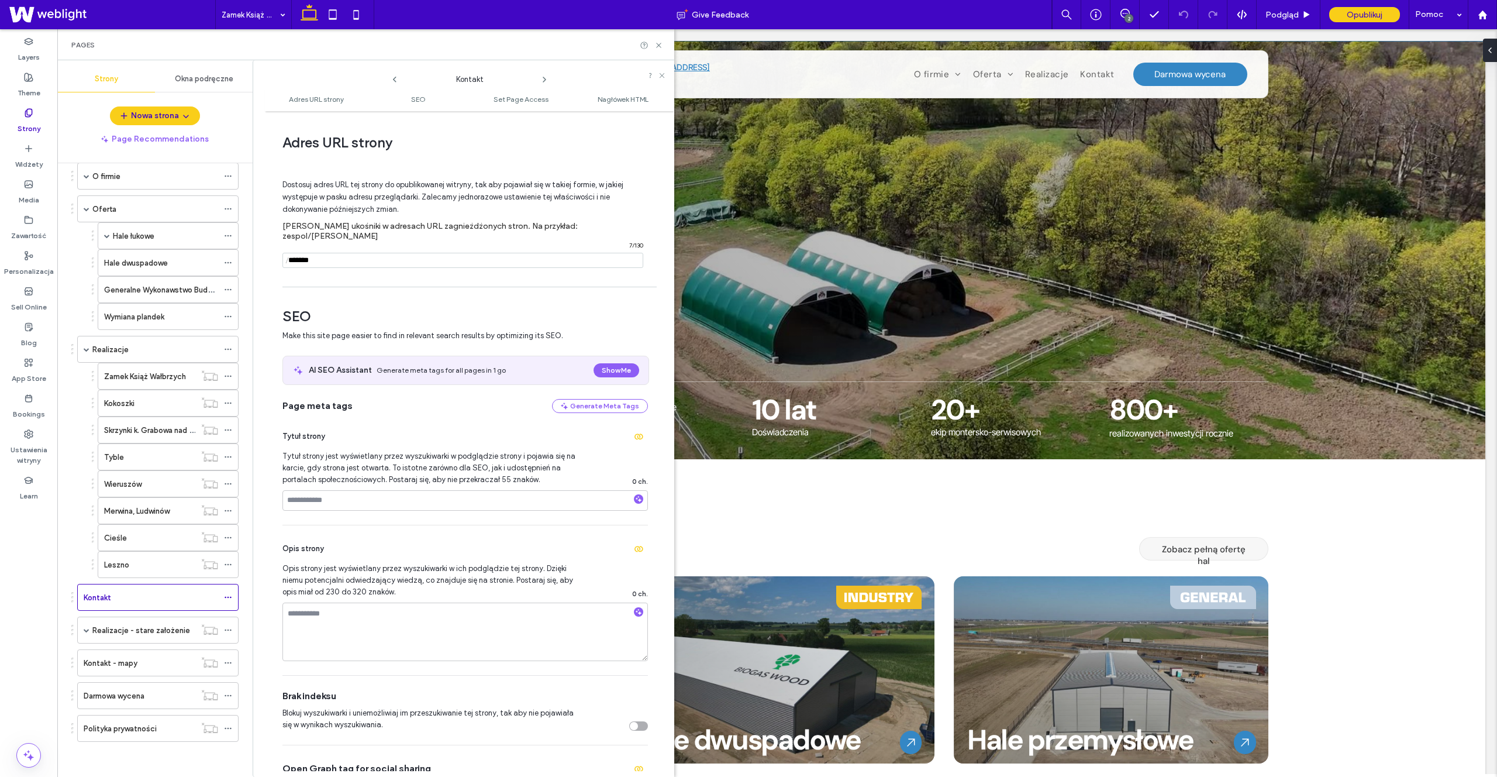
click at [349, 253] on input "notEmpty" at bounding box center [463, 260] width 361 height 15
type input "*******"
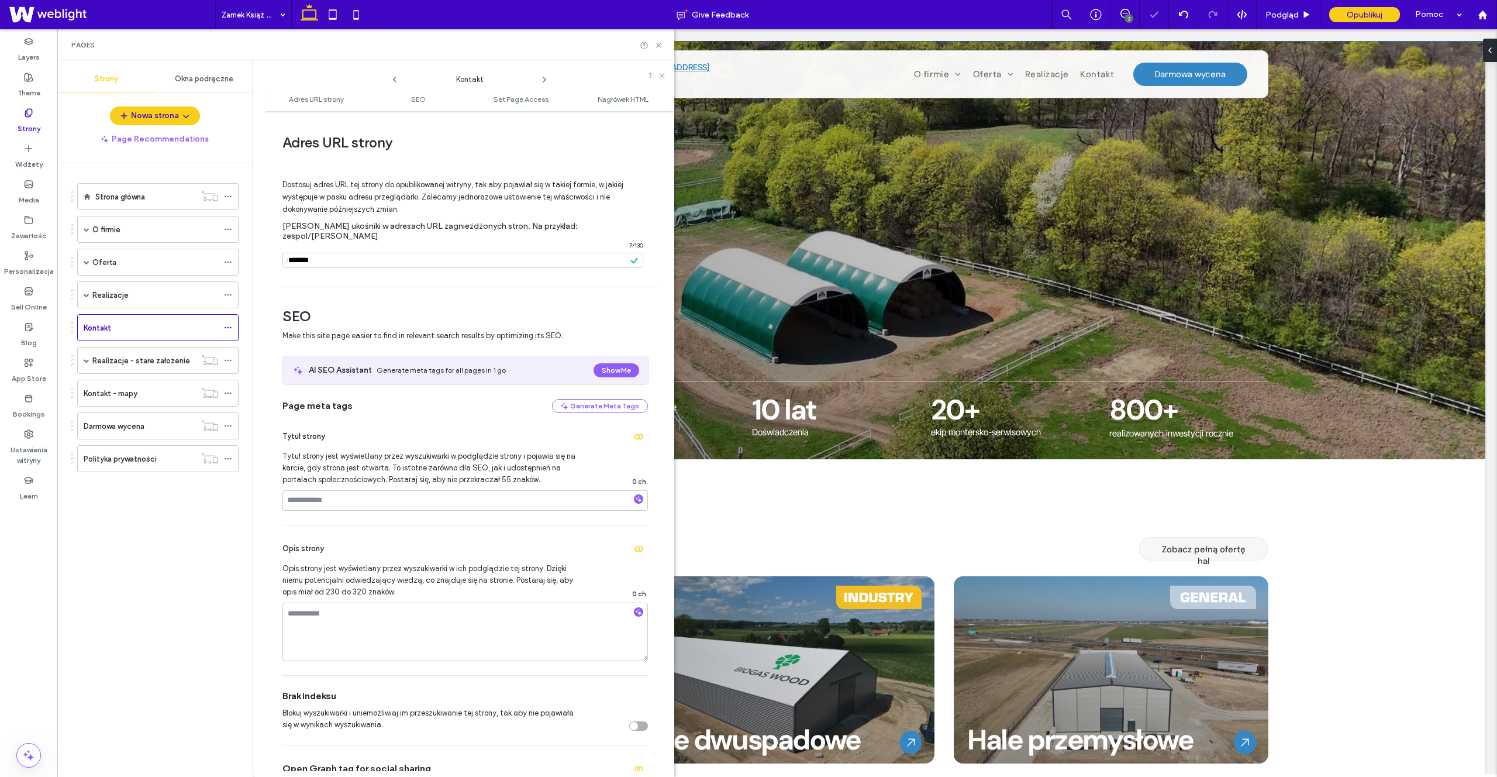
scroll to position [0, 0]
click at [90, 297] on div "Realizacje" at bounding box center [157, 294] width 161 height 27
click at [88, 296] on span at bounding box center [87, 295] width 6 height 6
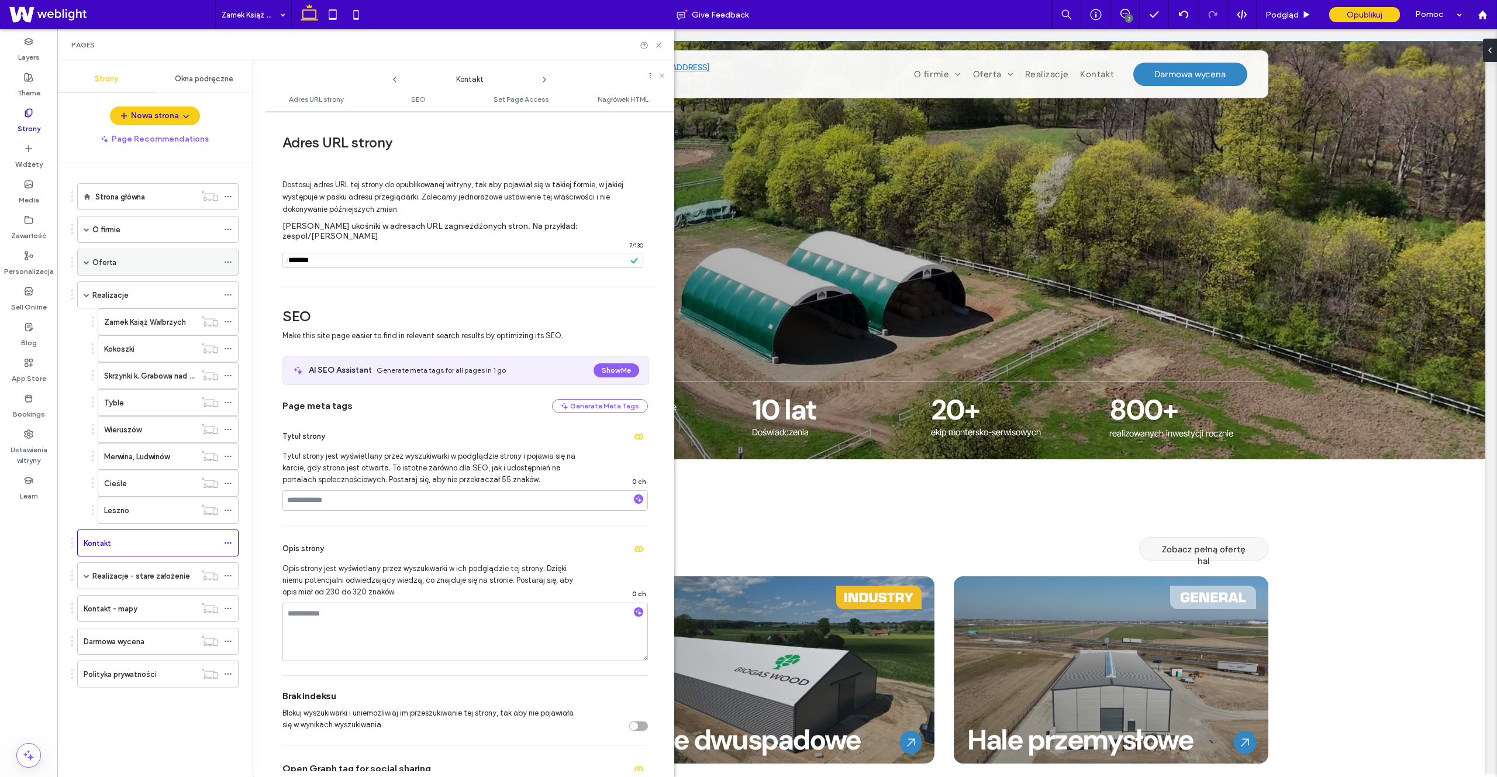
click at [86, 261] on span at bounding box center [87, 262] width 6 height 6
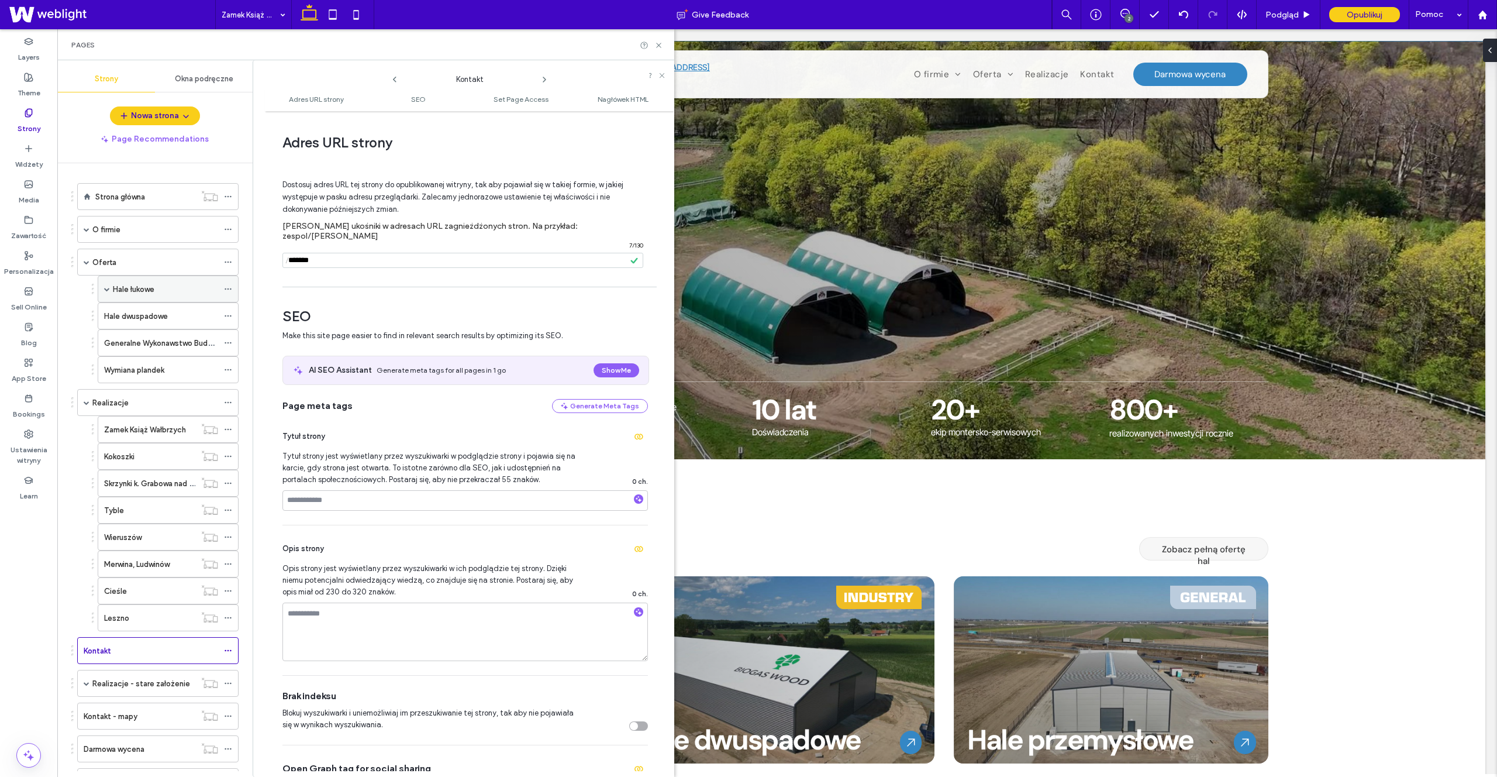
click at [102, 285] on div "Hale łukowe" at bounding box center [168, 289] width 141 height 27
click at [106, 288] on span at bounding box center [107, 289] width 6 height 6
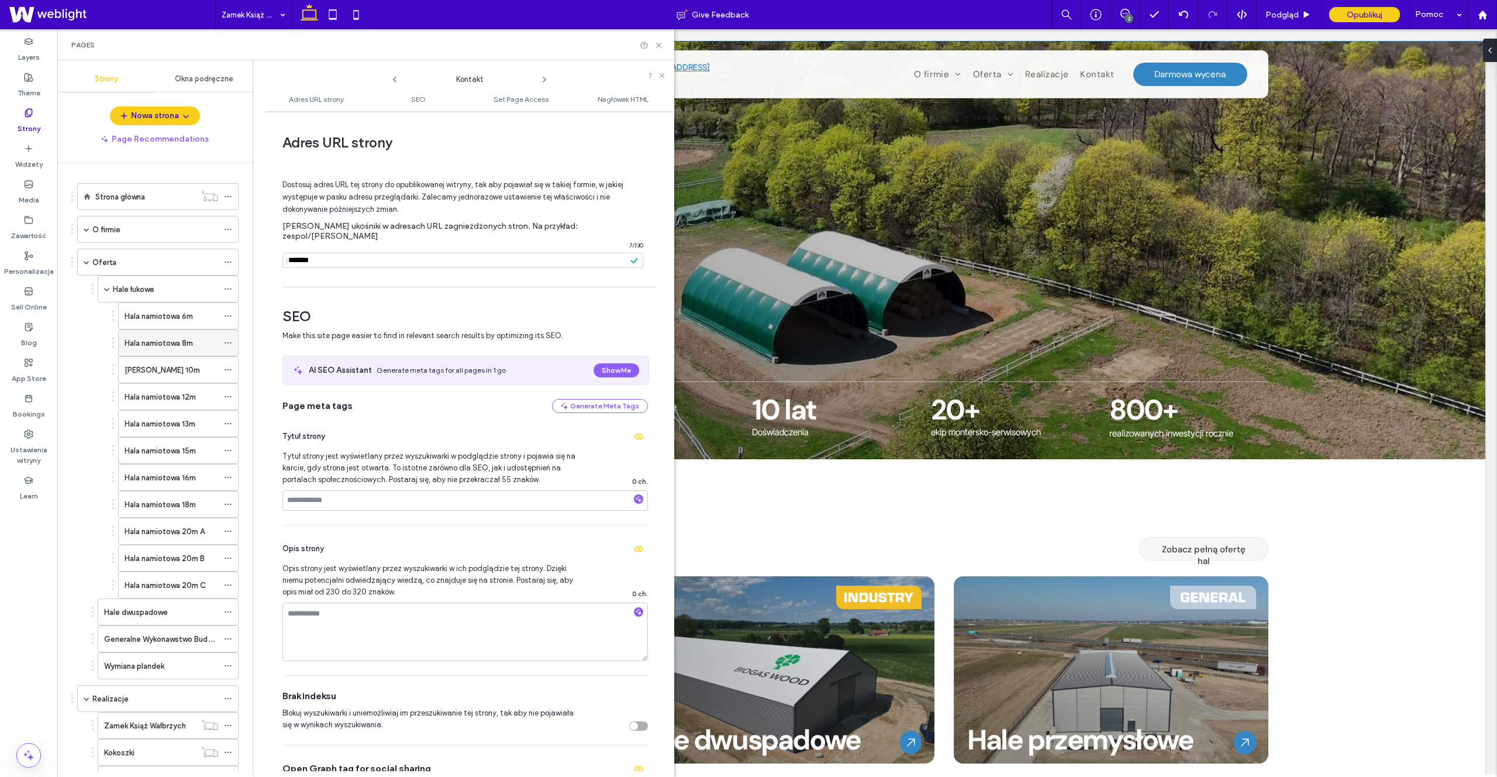
click at [228, 339] on icon at bounding box center [228, 343] width 8 height 8
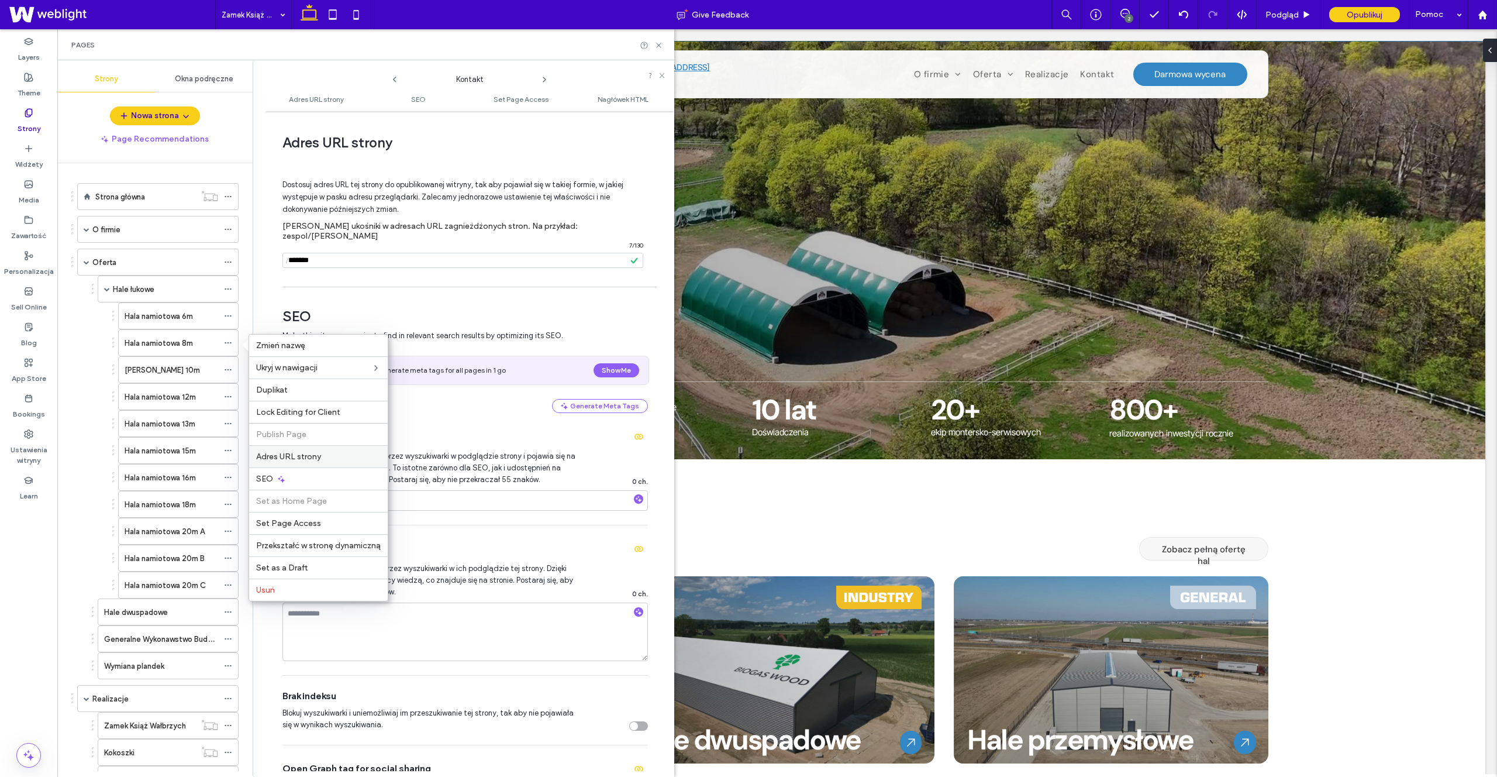
click at [307, 453] on span "Adres URL strony" at bounding box center [288, 457] width 65 height 10
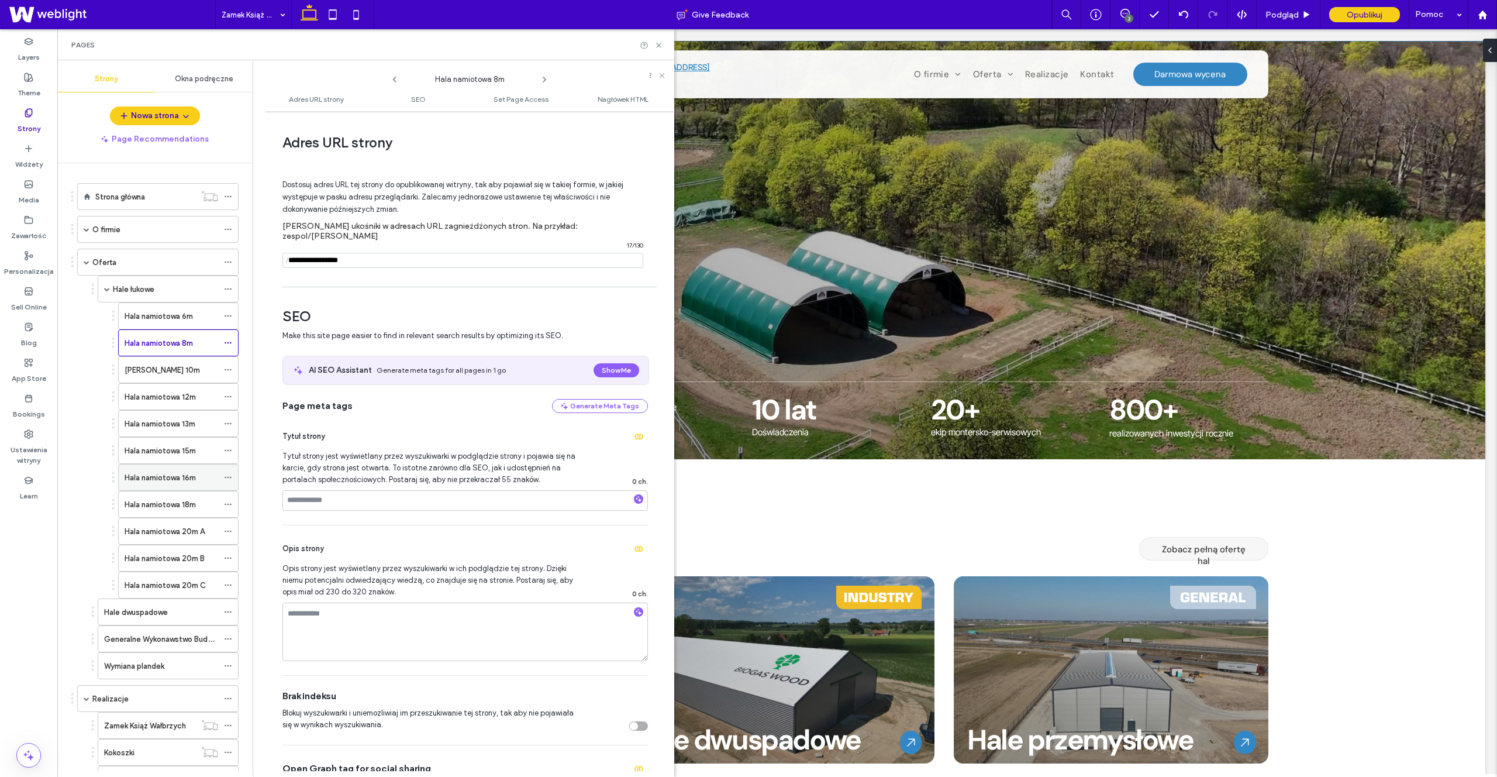
click at [226, 477] on use at bounding box center [228, 478] width 6 height 2
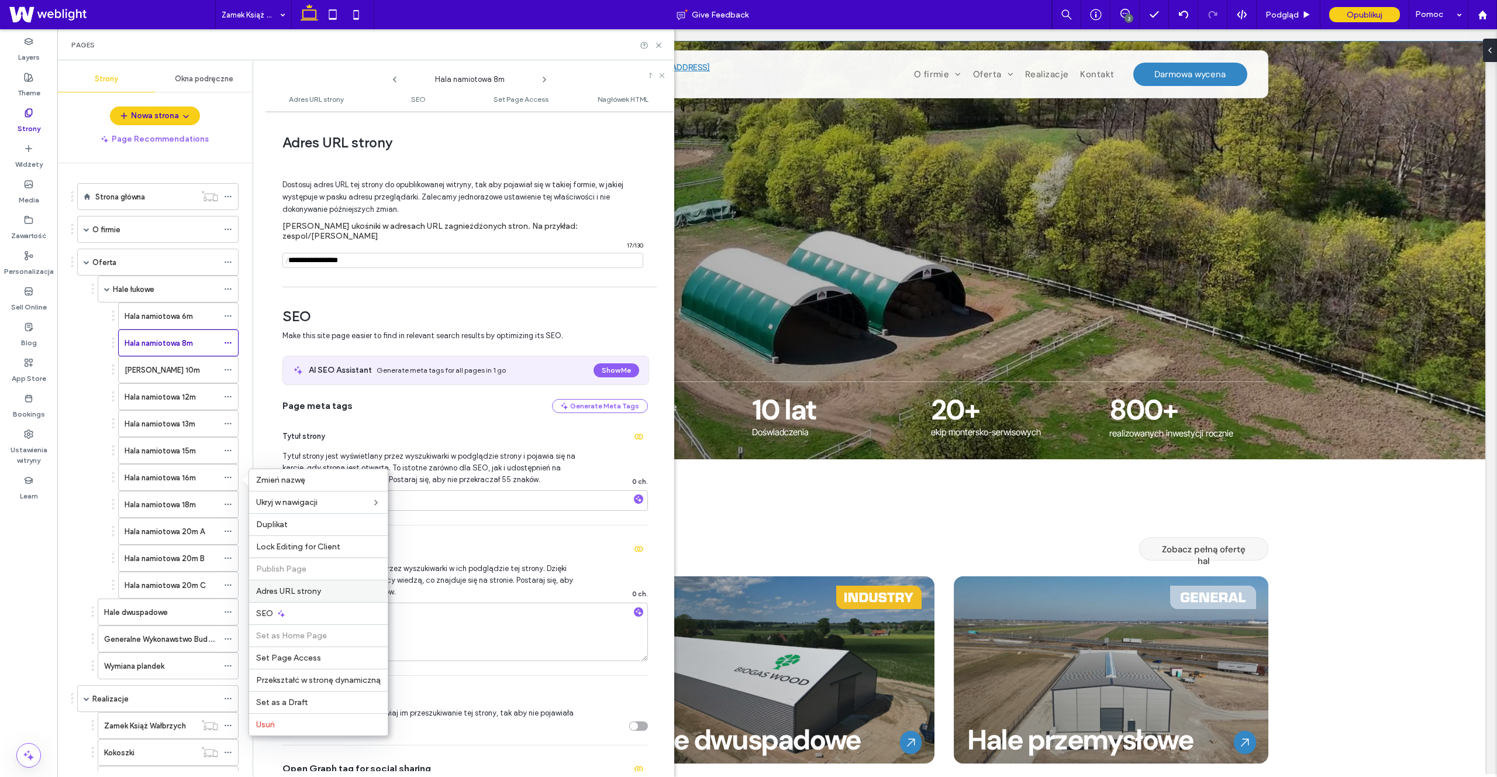
click at [300, 588] on span "Adres URL strony" at bounding box center [288, 591] width 65 height 10
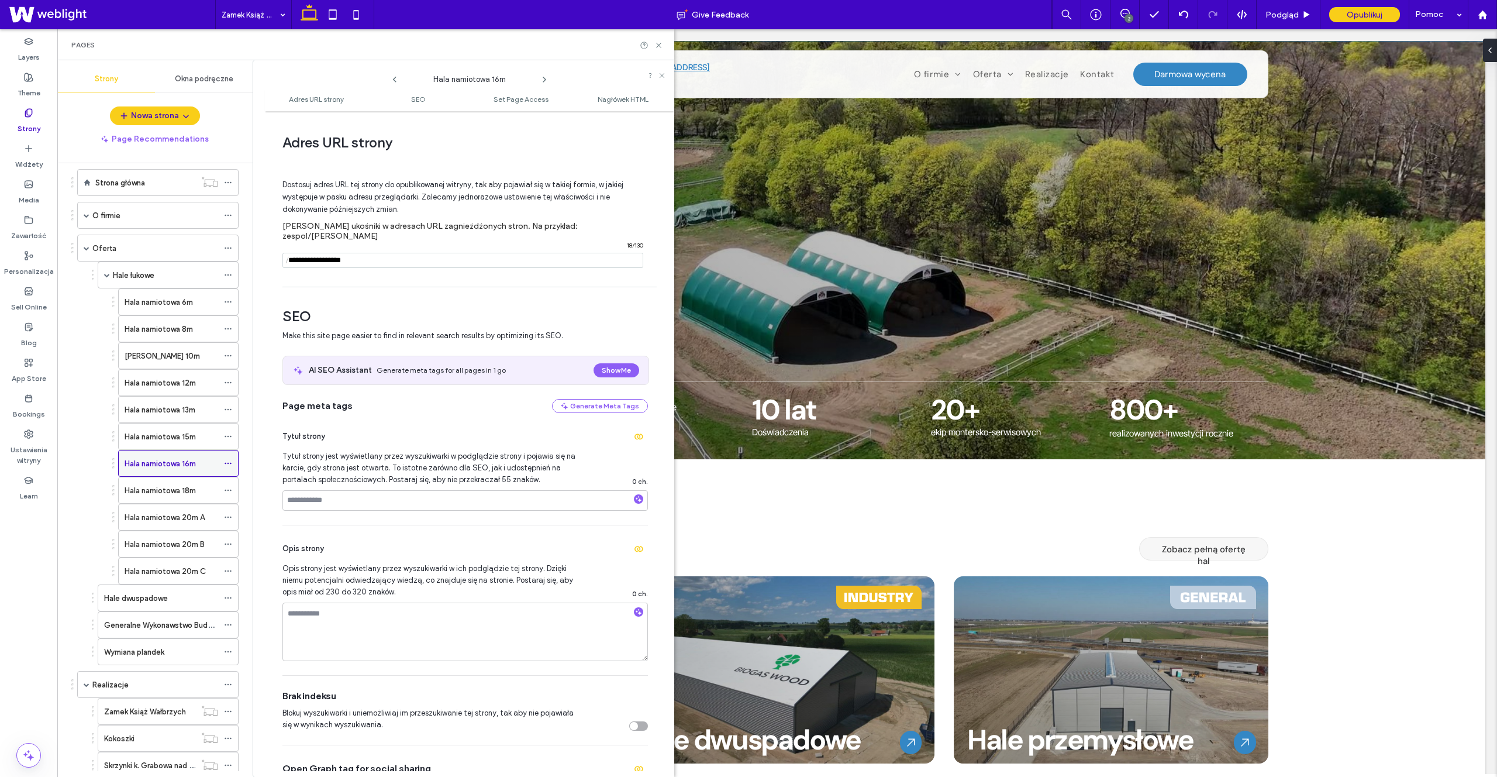
scroll to position [19, 0]
click at [227, 509] on icon at bounding box center [228, 512] width 8 height 8
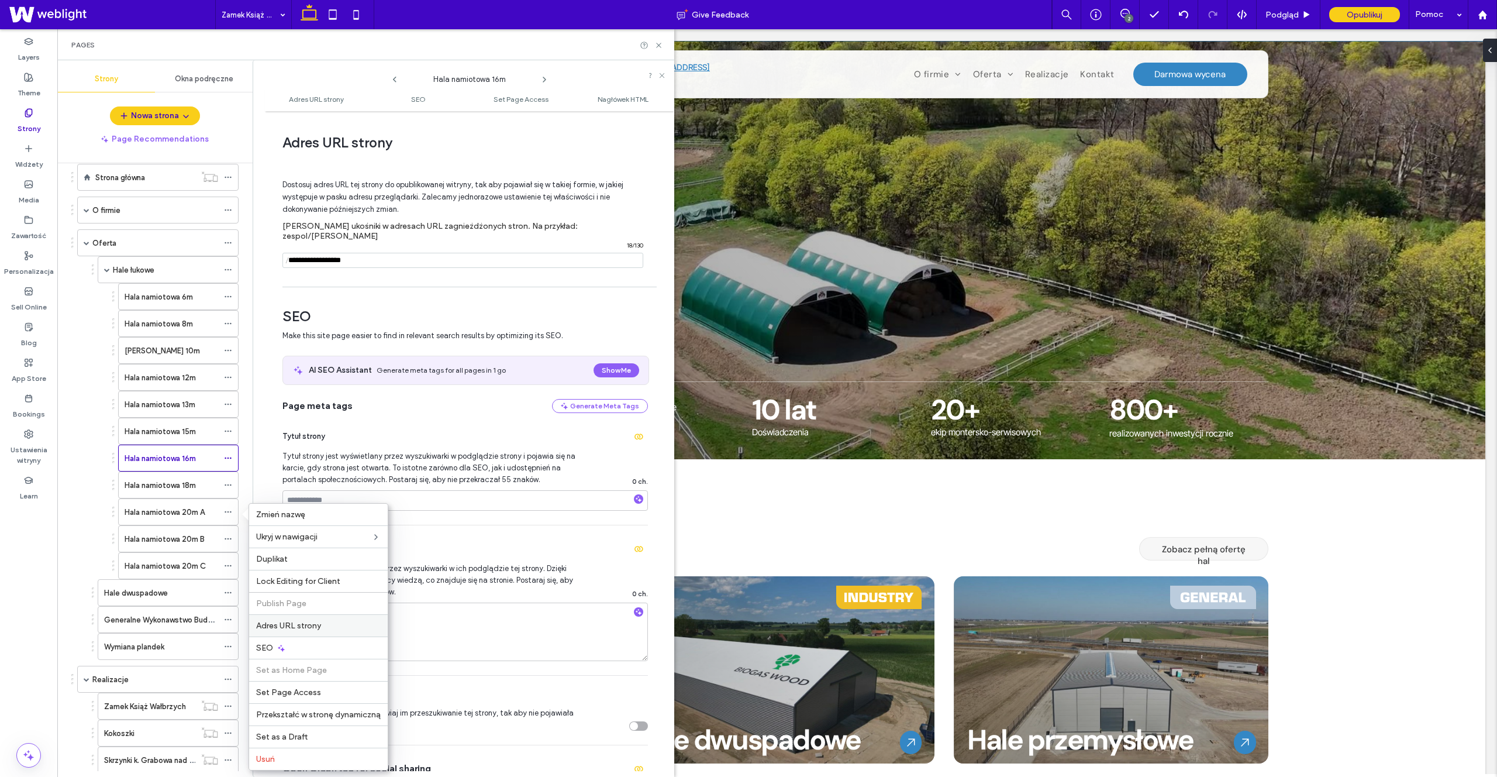
click at [308, 622] on span "Adres URL strony" at bounding box center [288, 626] width 65 height 10
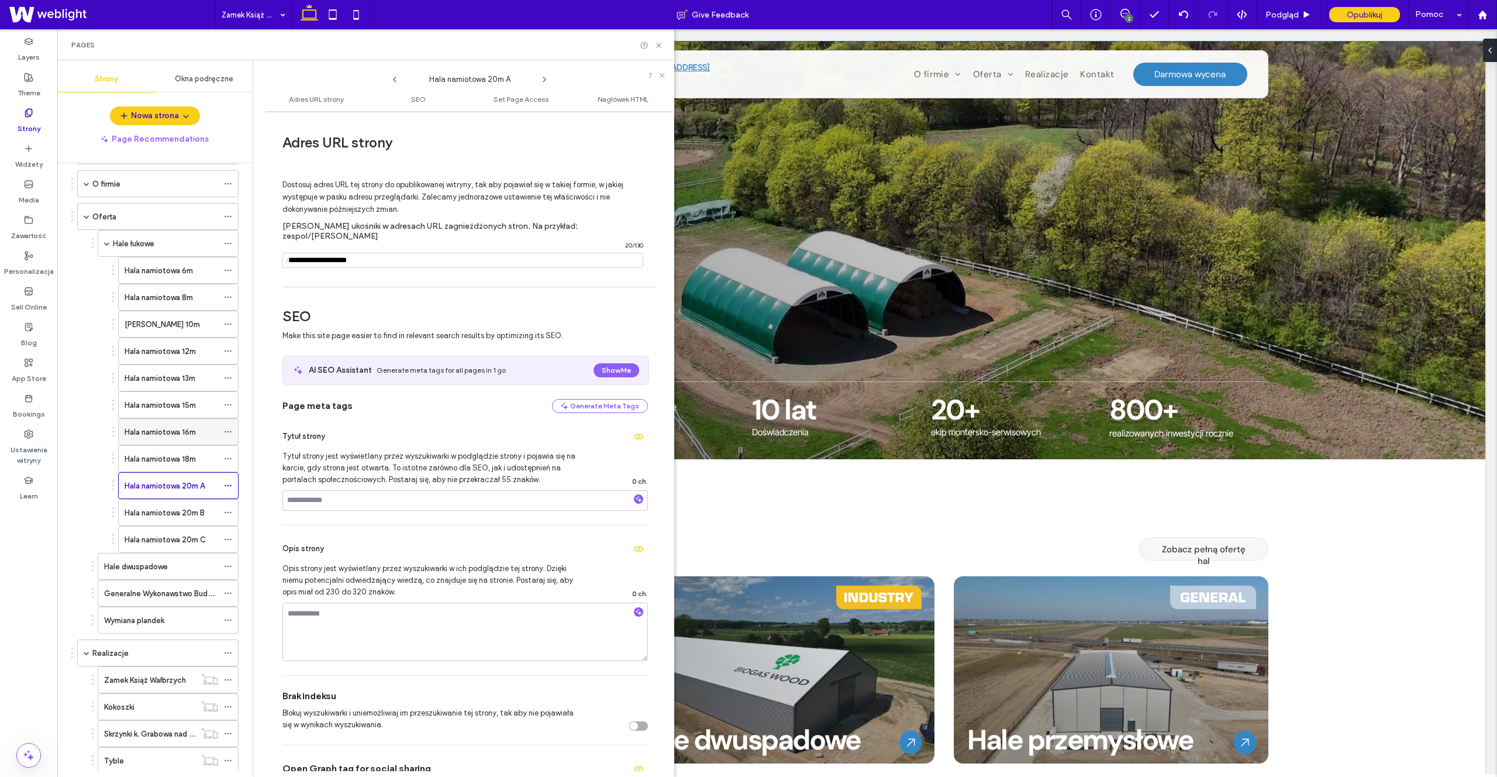
scroll to position [0, 0]
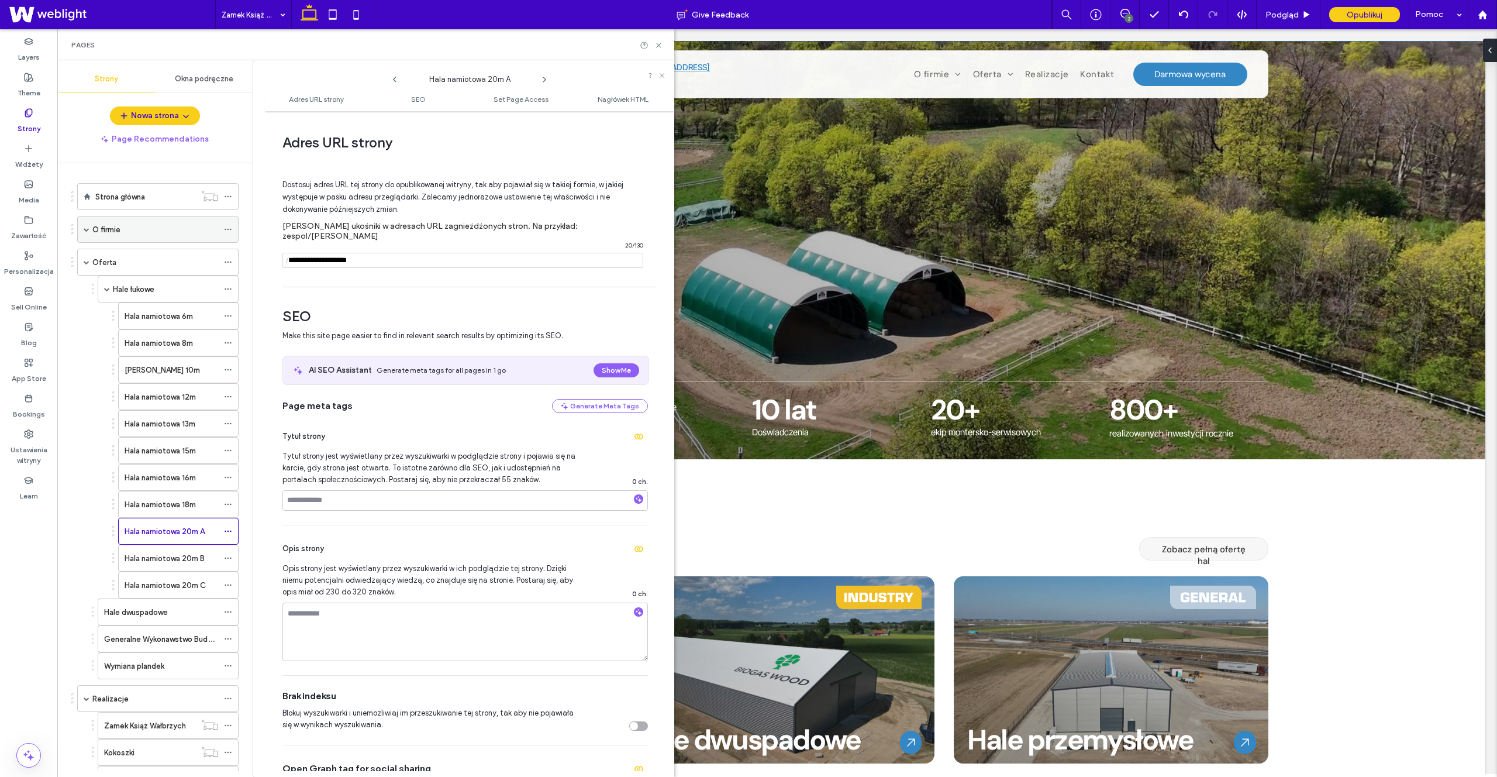
click at [228, 226] on icon at bounding box center [228, 229] width 8 height 8
click at [84, 229] on span at bounding box center [87, 229] width 6 height 6
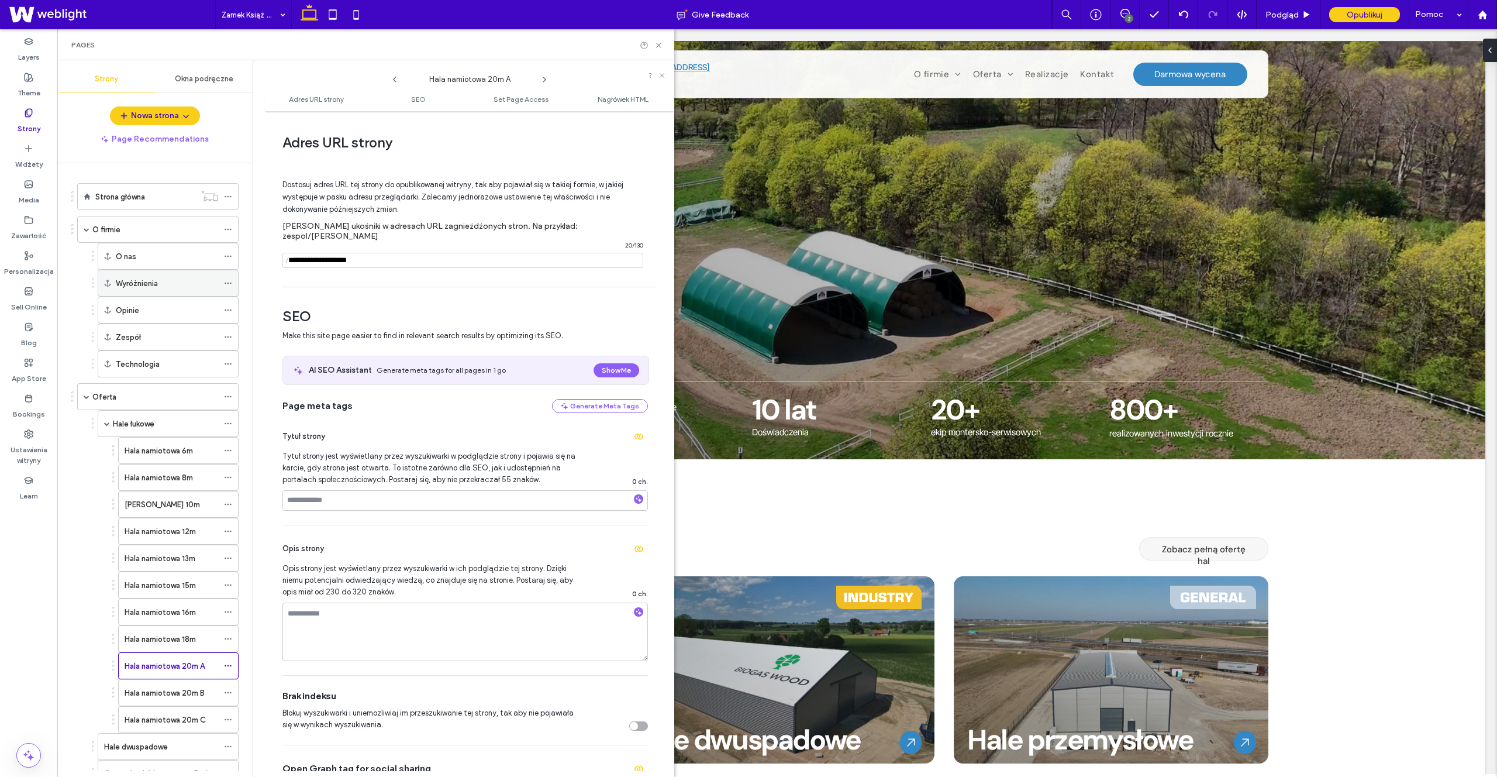
click at [232, 280] on icon at bounding box center [228, 283] width 8 height 8
click at [226, 225] on icon at bounding box center [228, 229] width 8 height 8
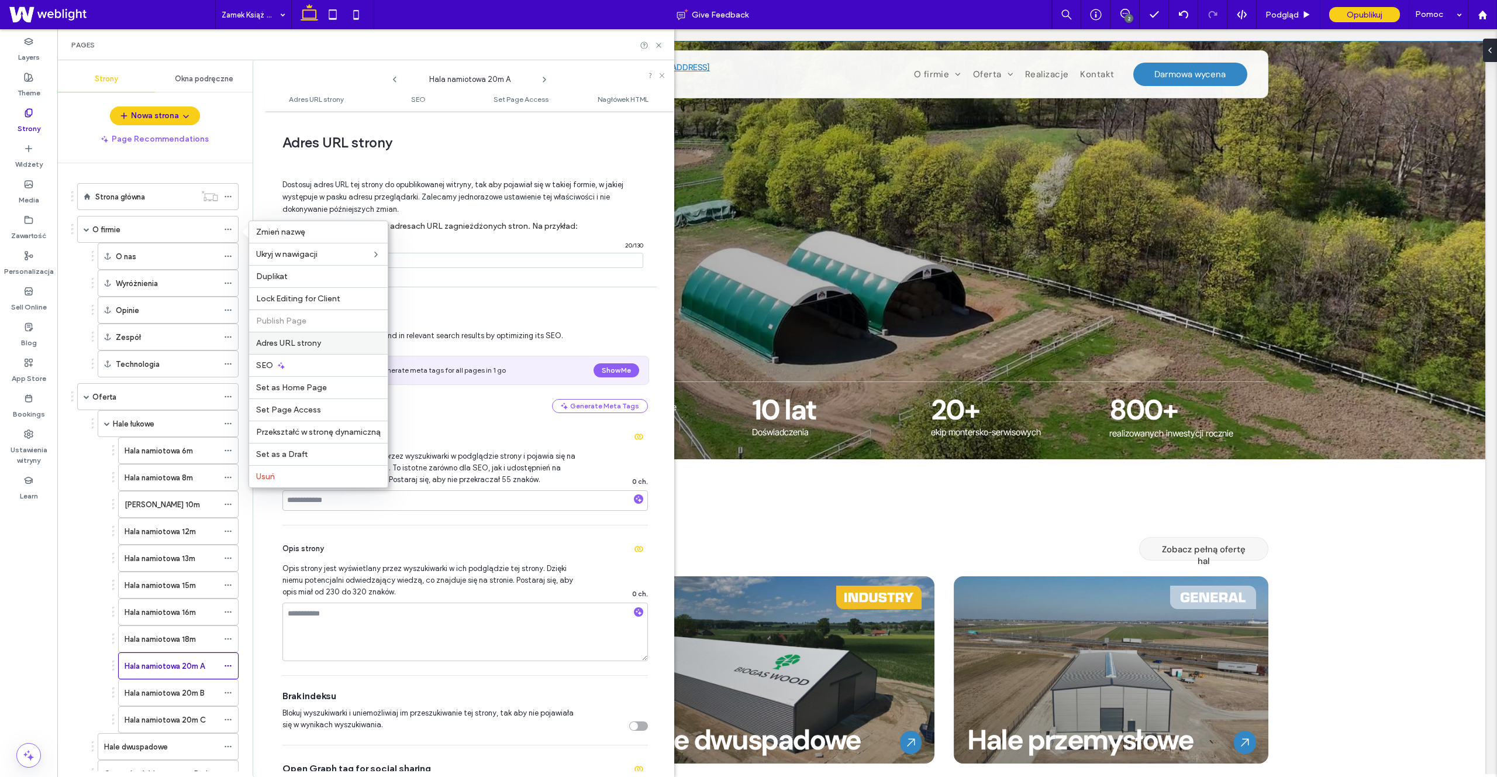
click at [298, 341] on span "Adres URL strony" at bounding box center [288, 343] width 65 height 10
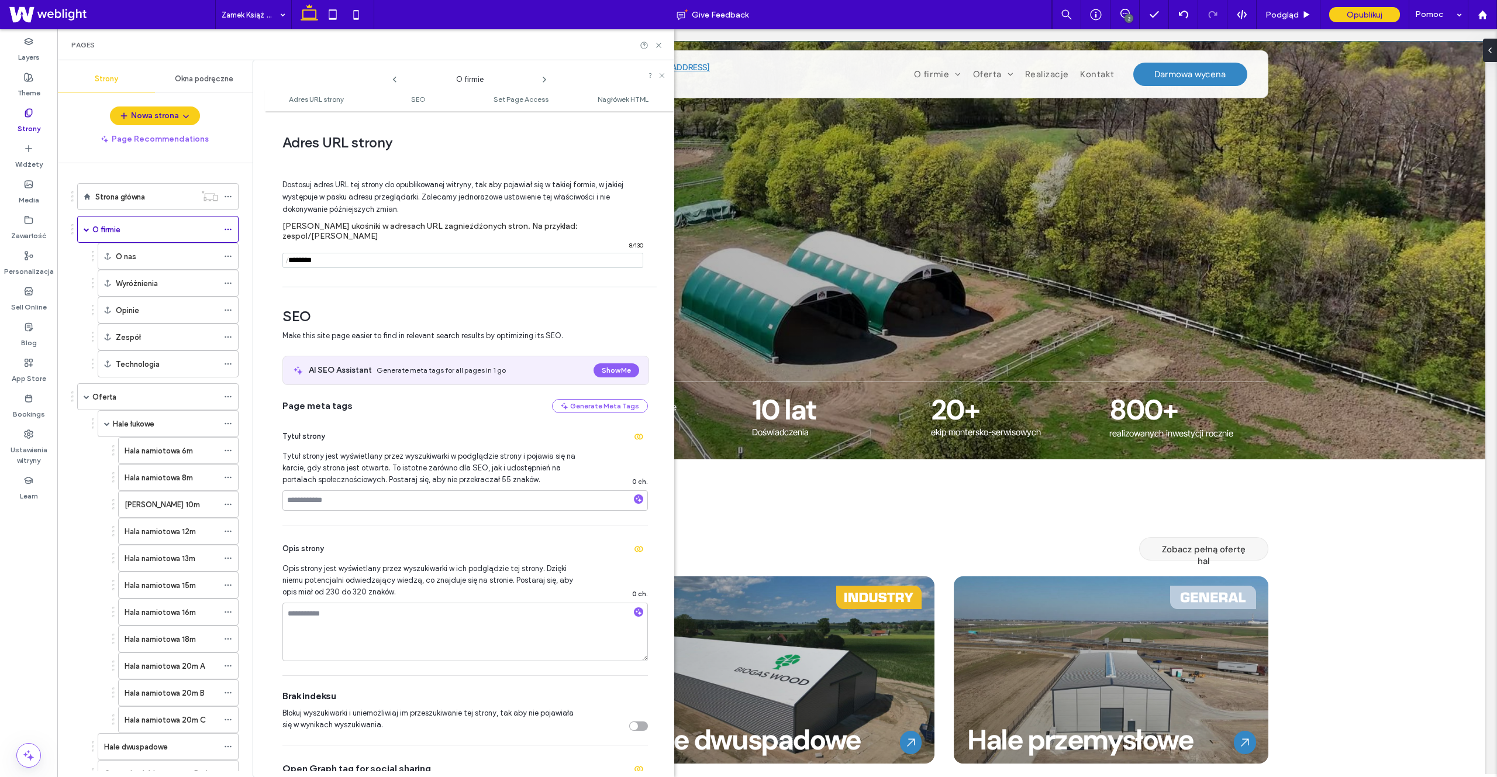
click at [297, 253] on input "notEmpty" at bounding box center [463, 260] width 361 height 15
type input "********"
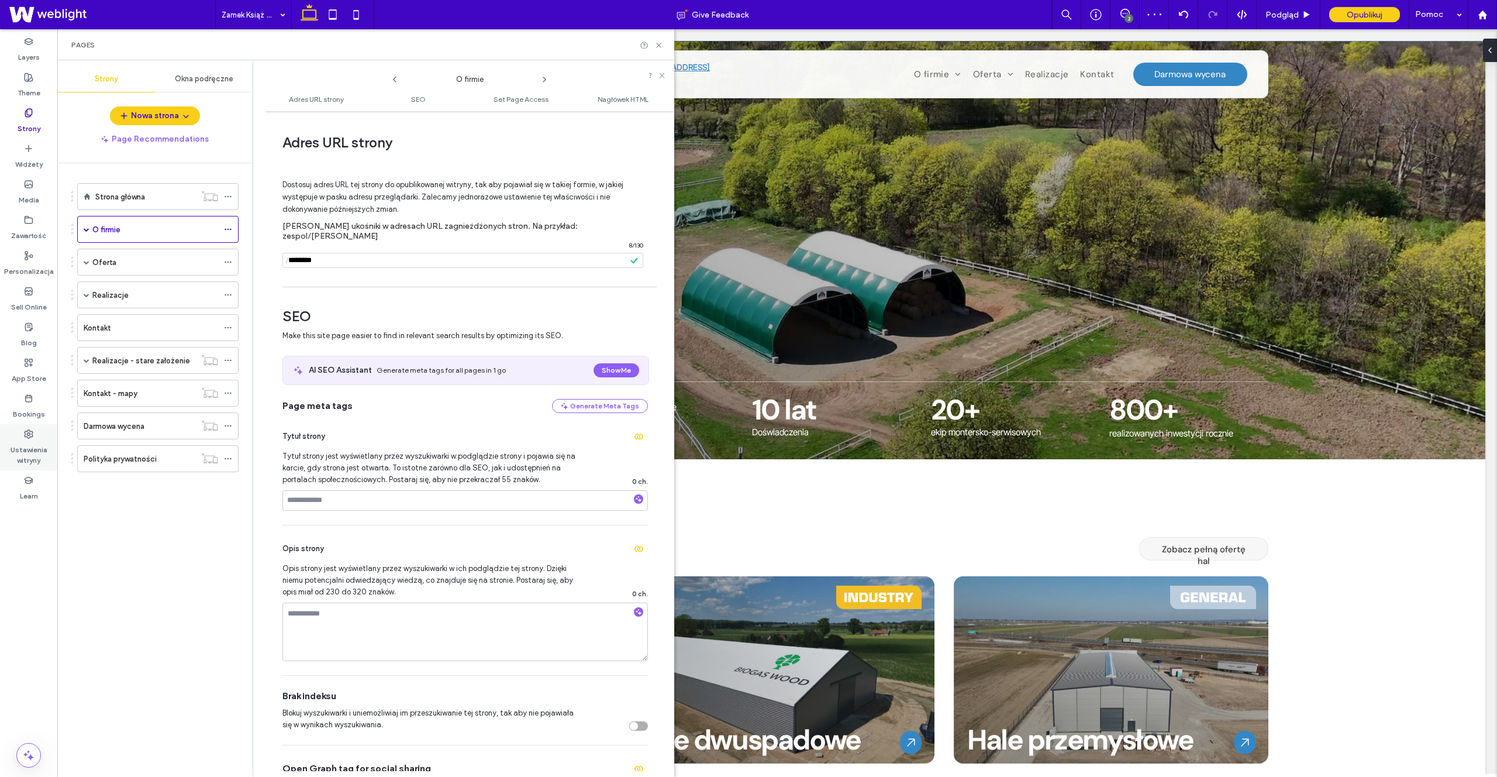
click at [27, 452] on label "Ustawienia witryny" at bounding box center [28, 452] width 57 height 27
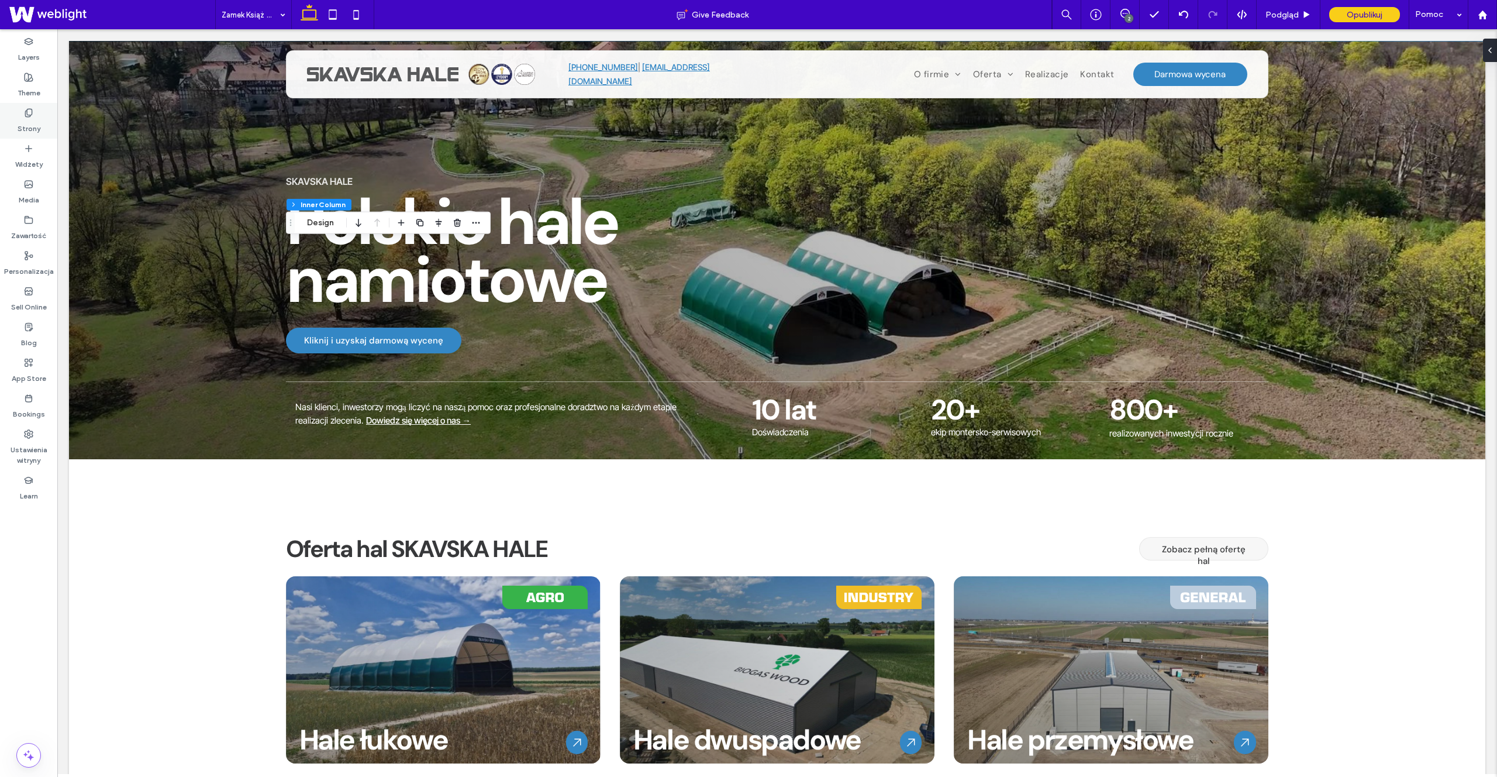
click at [23, 108] on div "Strony" at bounding box center [28, 121] width 57 height 36
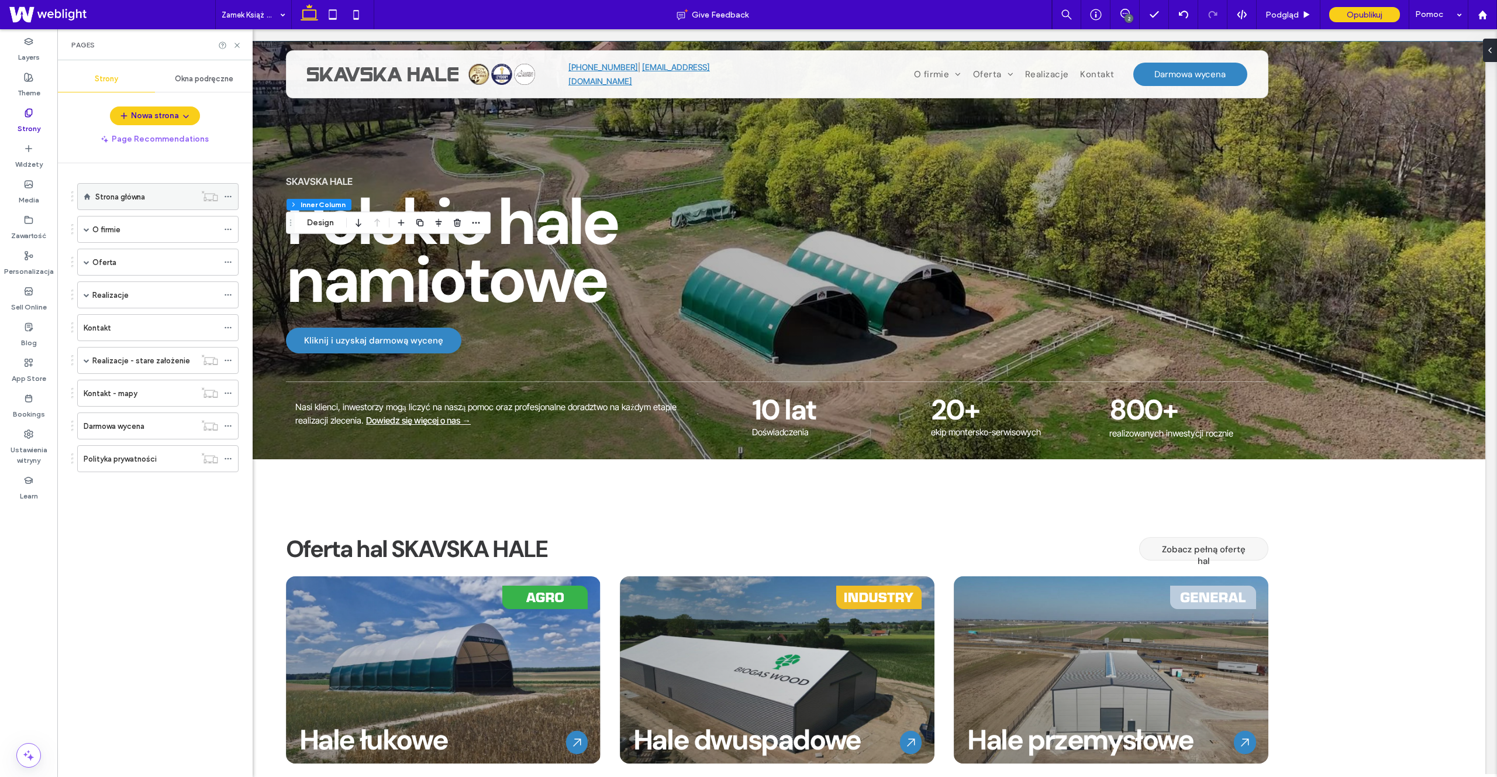
click at [114, 189] on div "Strona główna" at bounding box center [145, 197] width 100 height 26
click at [129, 328] on div "Kontakt" at bounding box center [151, 328] width 135 height 12
click at [109, 258] on label "Oferta" at bounding box center [104, 262] width 24 height 20
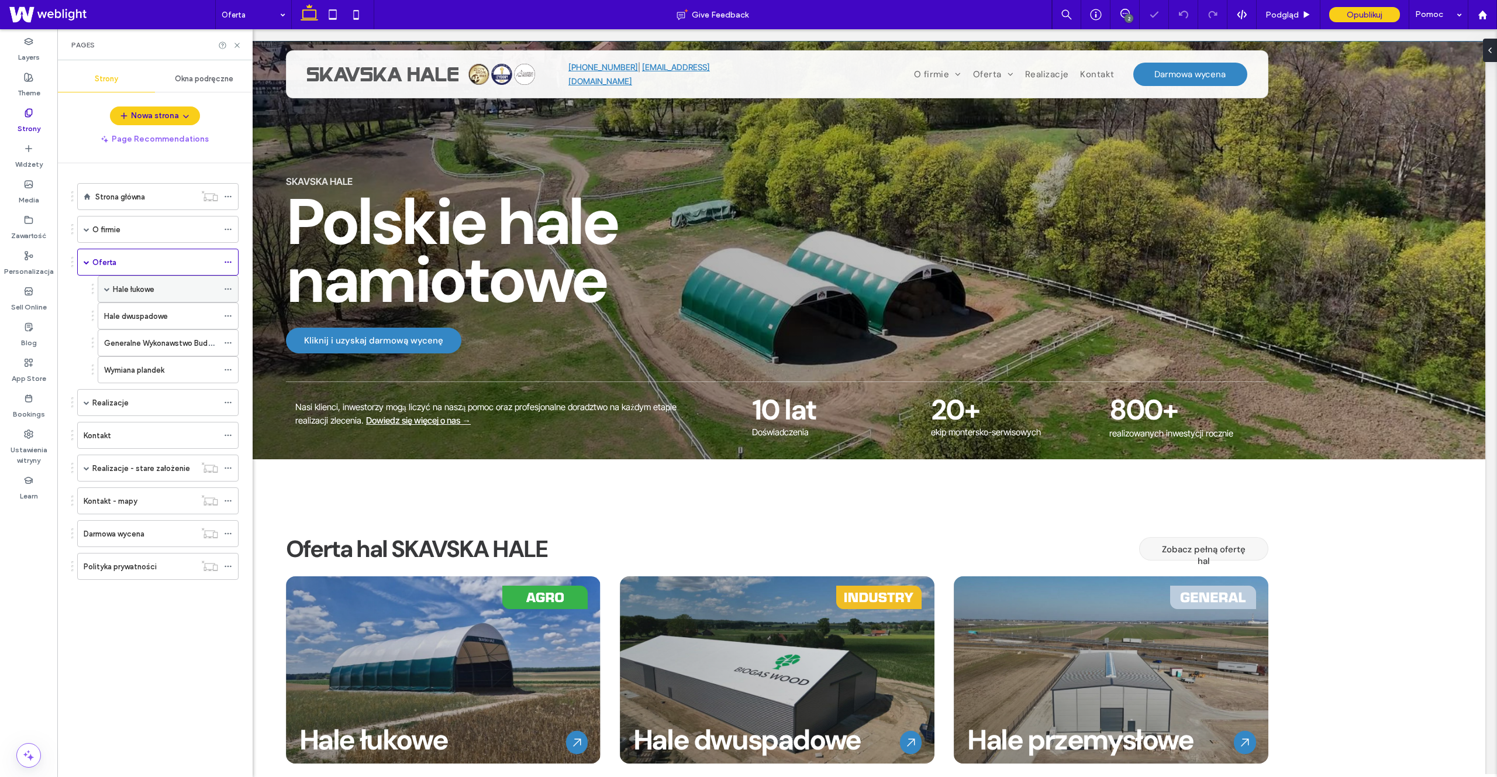
click at [130, 285] on label "Hale łukowe" at bounding box center [134, 289] width 42 height 20
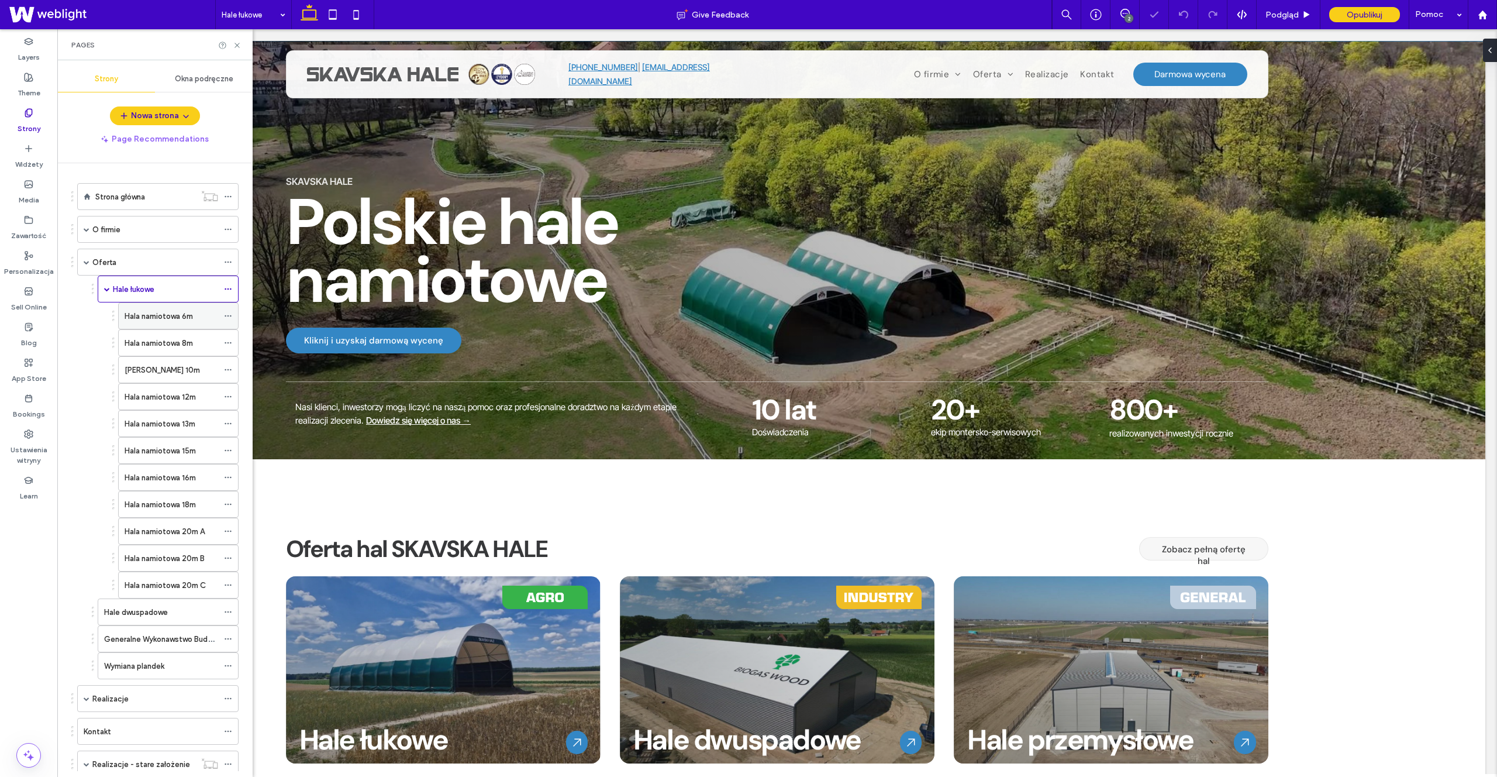
click at [165, 320] on label "Hala namiotowa 6m" at bounding box center [159, 316] width 68 height 20
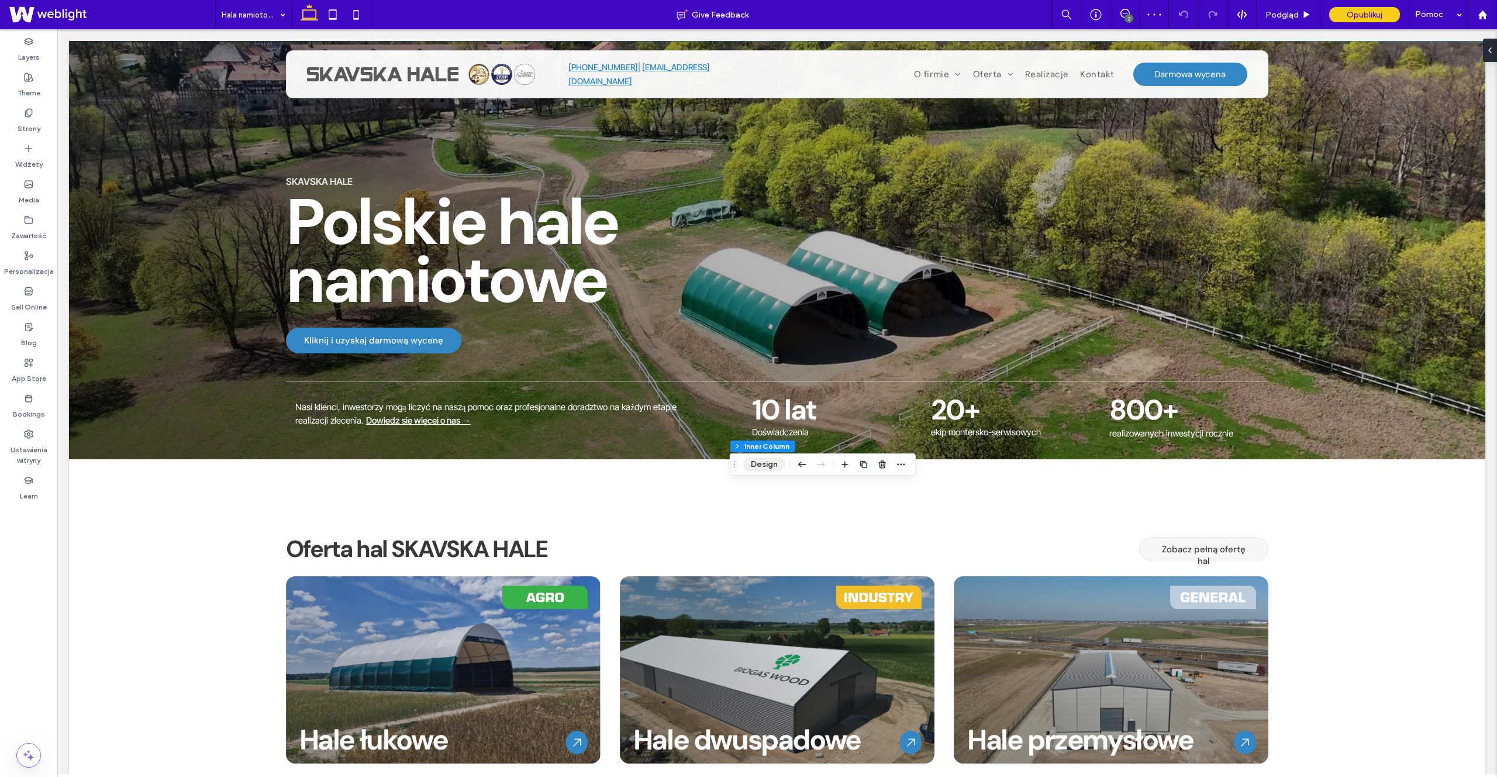
click at [756, 465] on button "Design" at bounding box center [764, 464] width 42 height 14
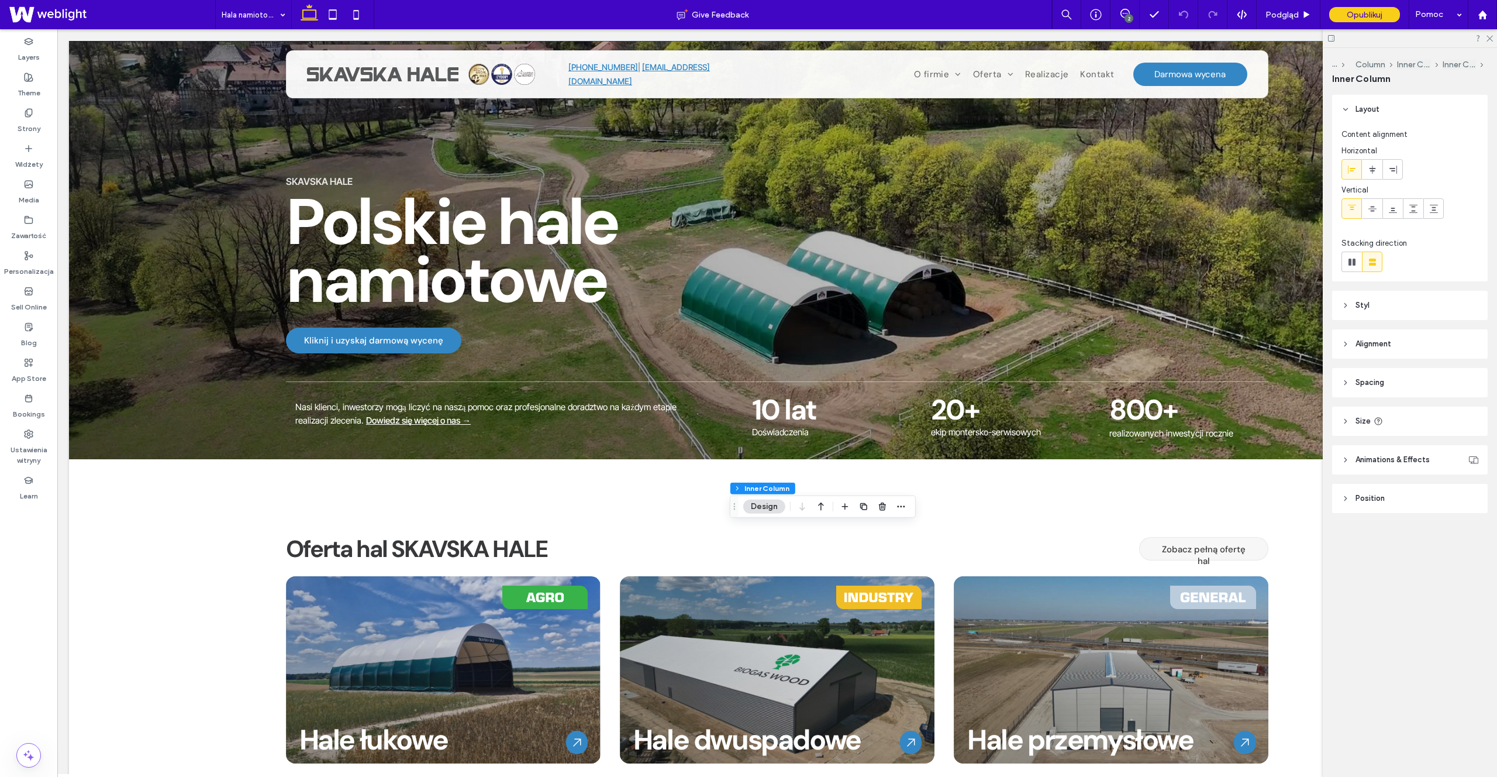
click at [757, 505] on button "Design" at bounding box center [764, 507] width 42 height 14
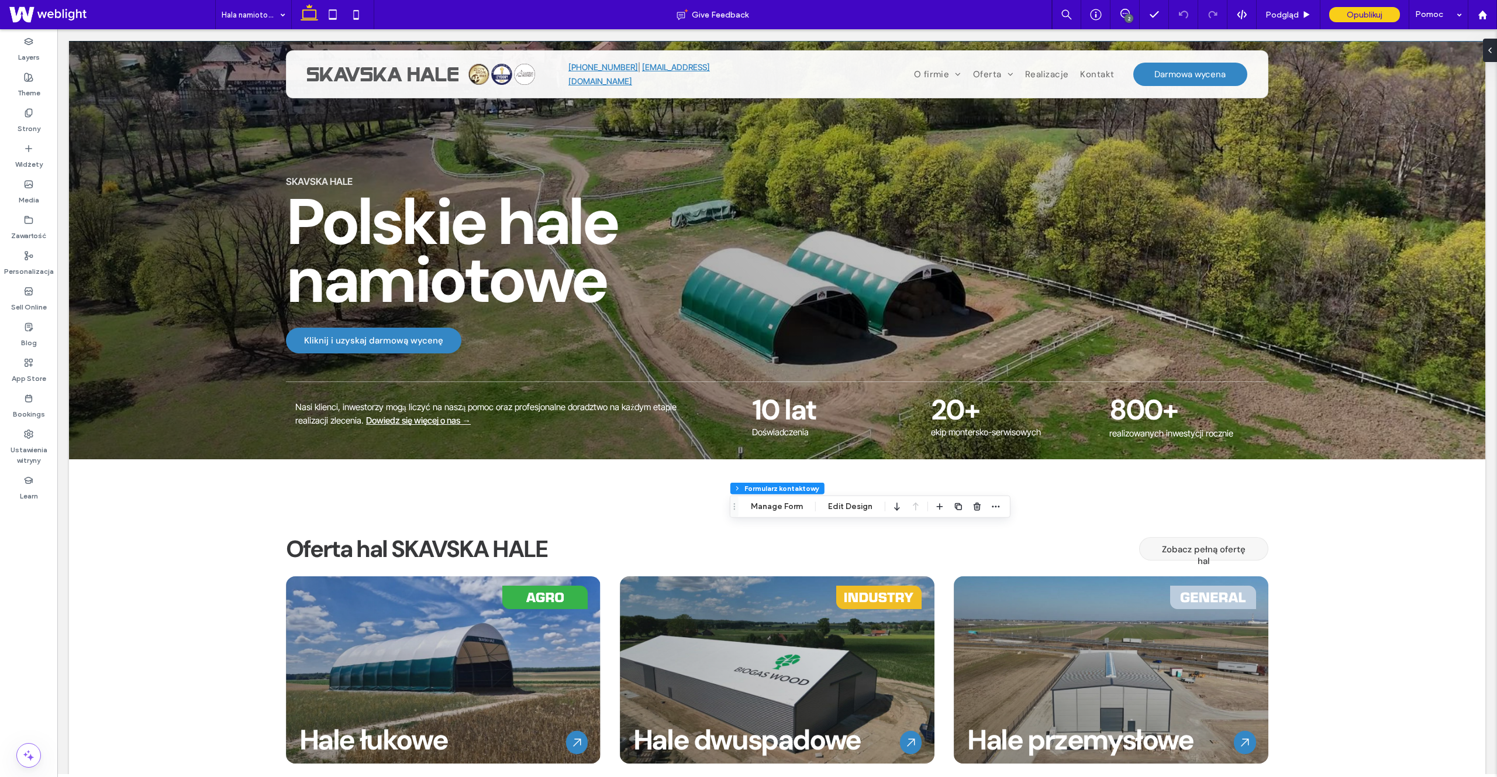
type input "*"
type input "***"
type input "*"
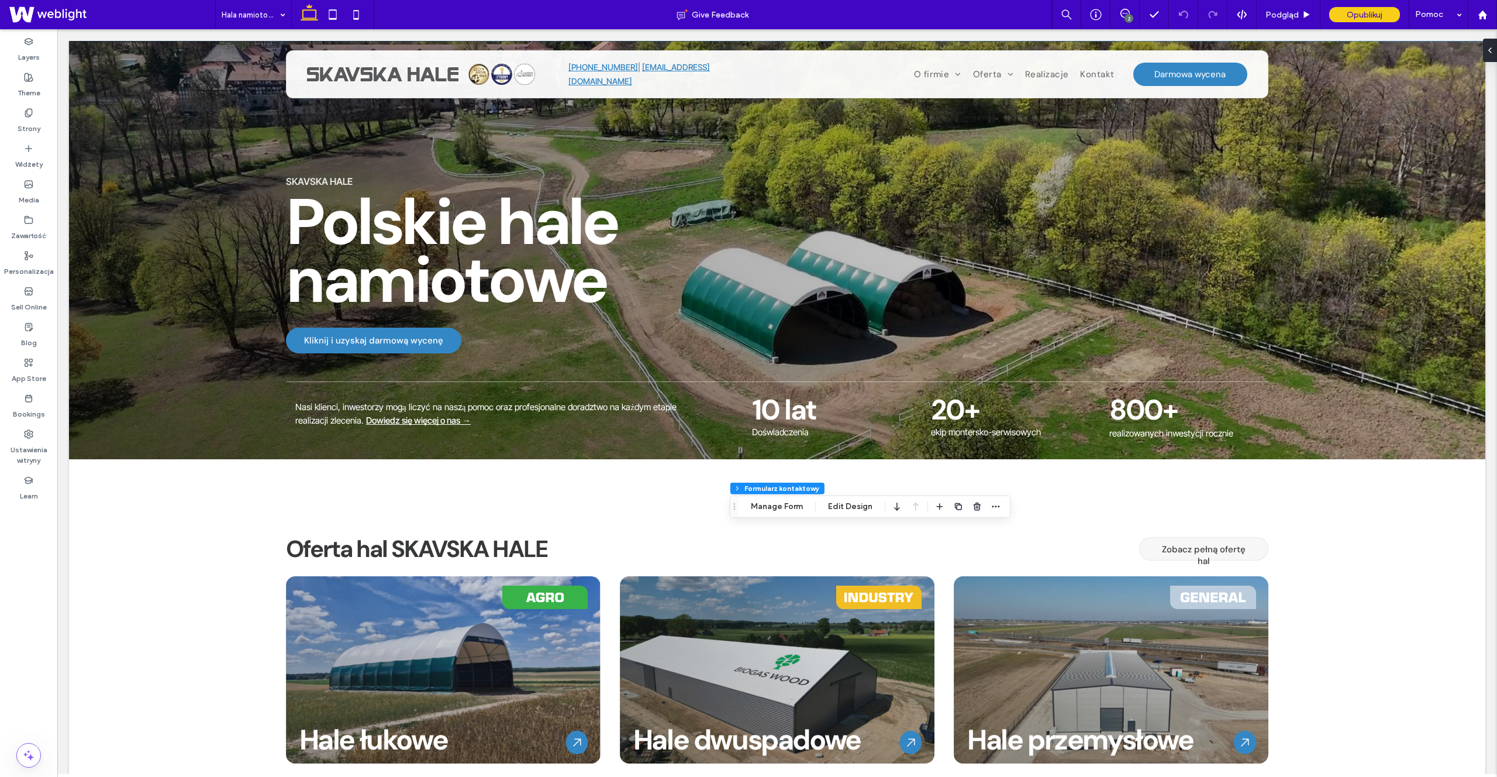
type input "***"
click at [801, 510] on button "Manage Form" at bounding box center [776, 507] width 67 height 14
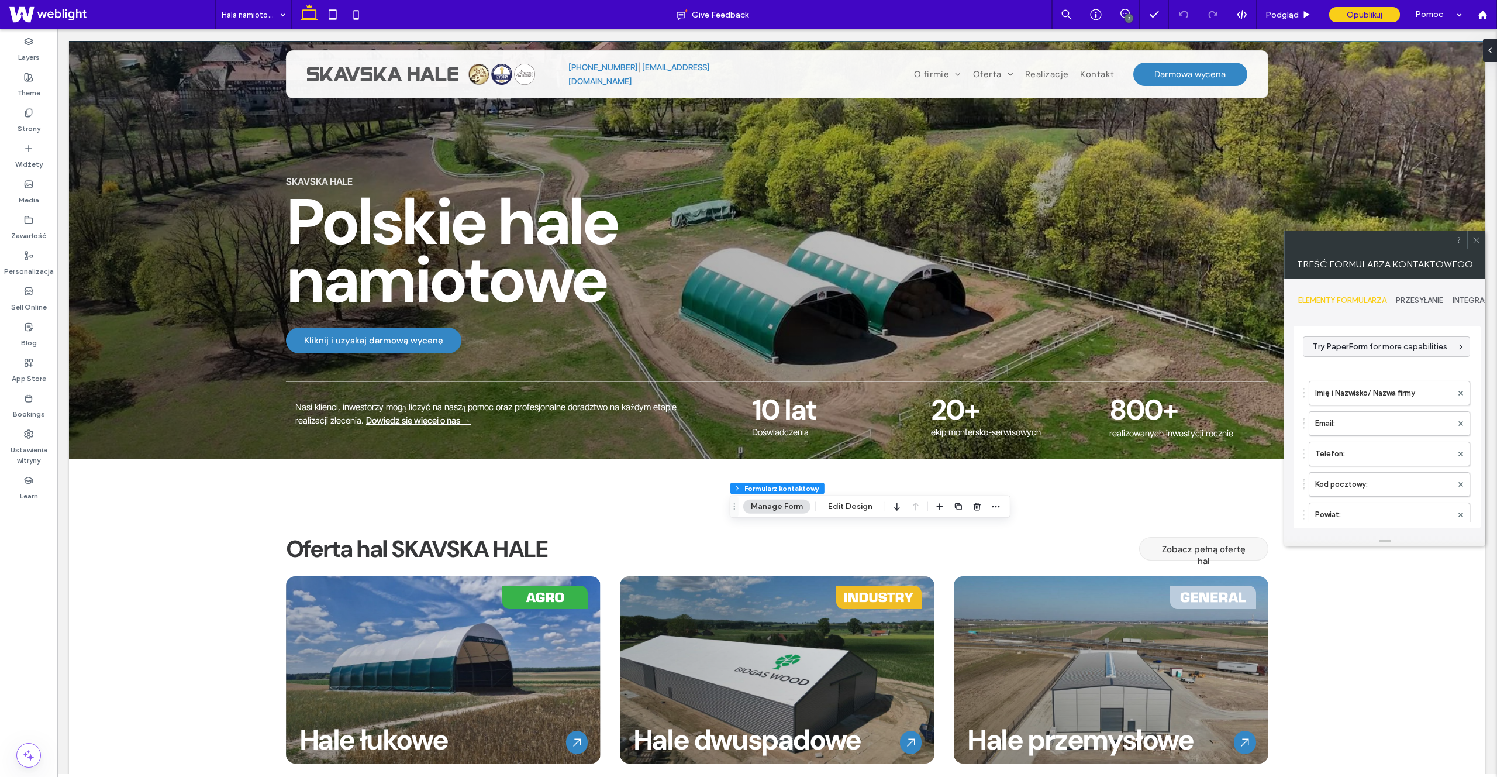
click at [1426, 307] on div "PRZESYŁANIE" at bounding box center [1420, 301] width 57 height 26
click at [1404, 347] on label "Odbiorcy przesłanych informacji" at bounding box center [1388, 355] width 156 height 23
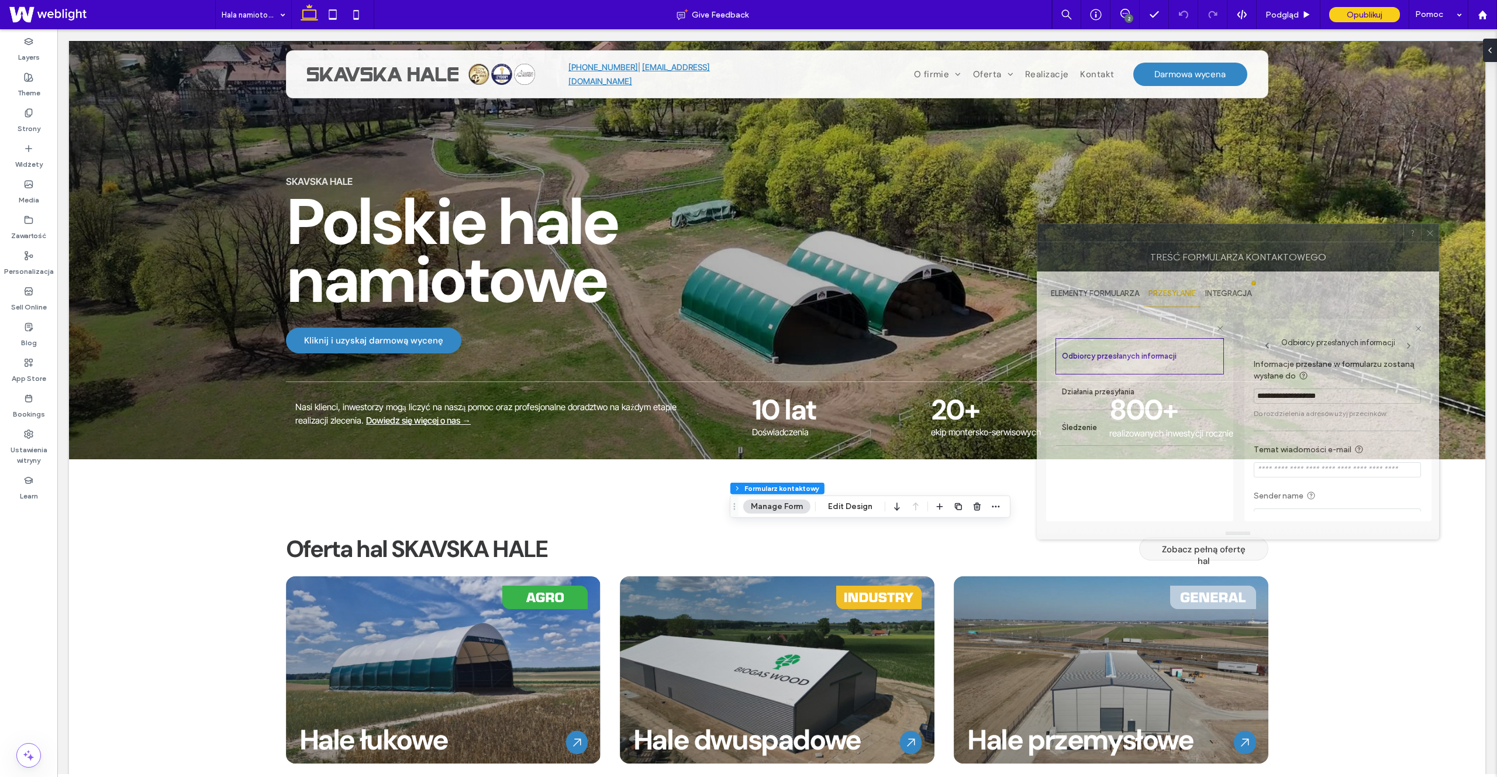
drag, startPoint x: 1370, startPoint y: 242, endPoint x: 1312, endPoint y: 235, distance: 58.3
click at [1312, 235] on div at bounding box center [1221, 233] width 366 height 18
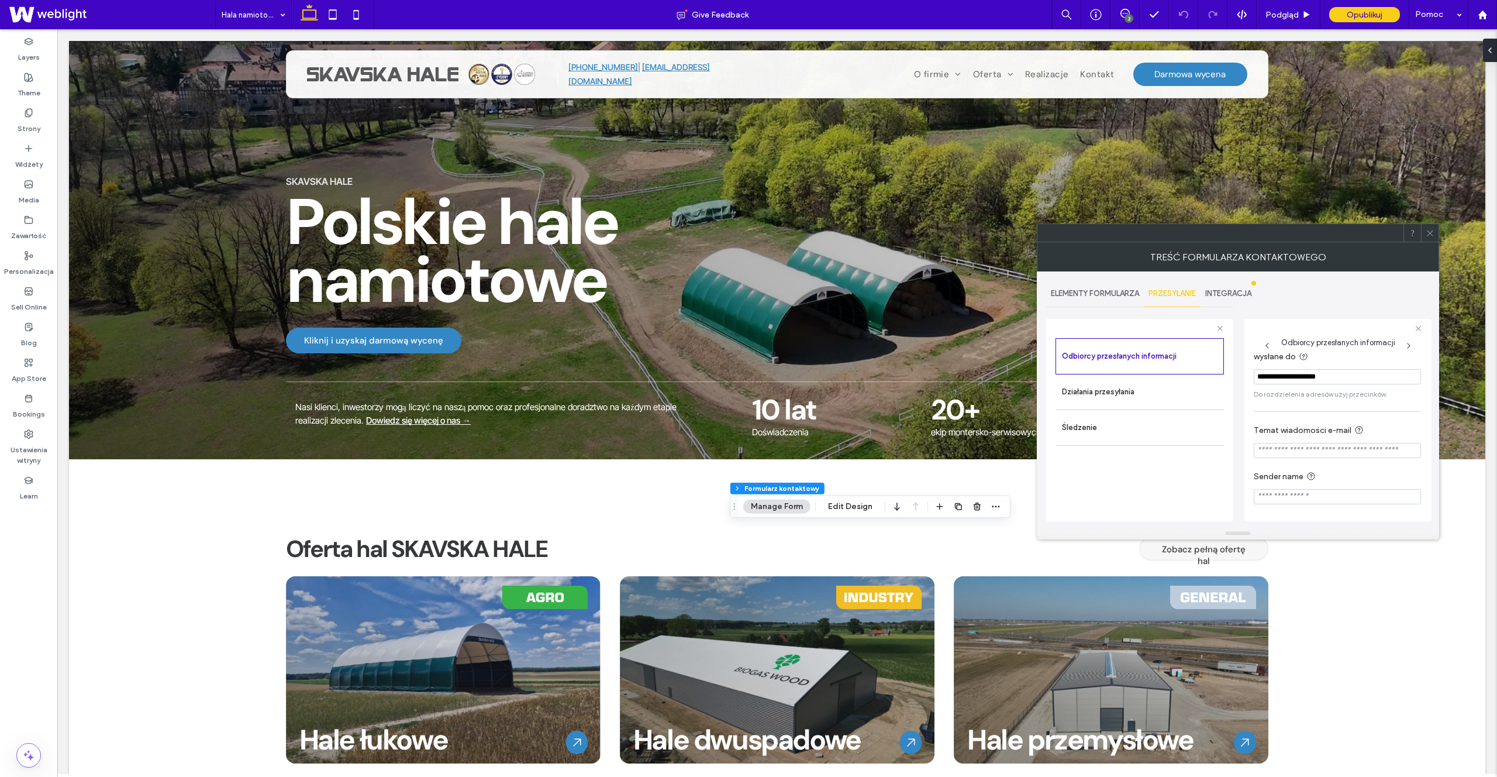
scroll to position [6, 0]
click at [1118, 382] on label "Działania przesyłania" at bounding box center [1140, 391] width 156 height 23
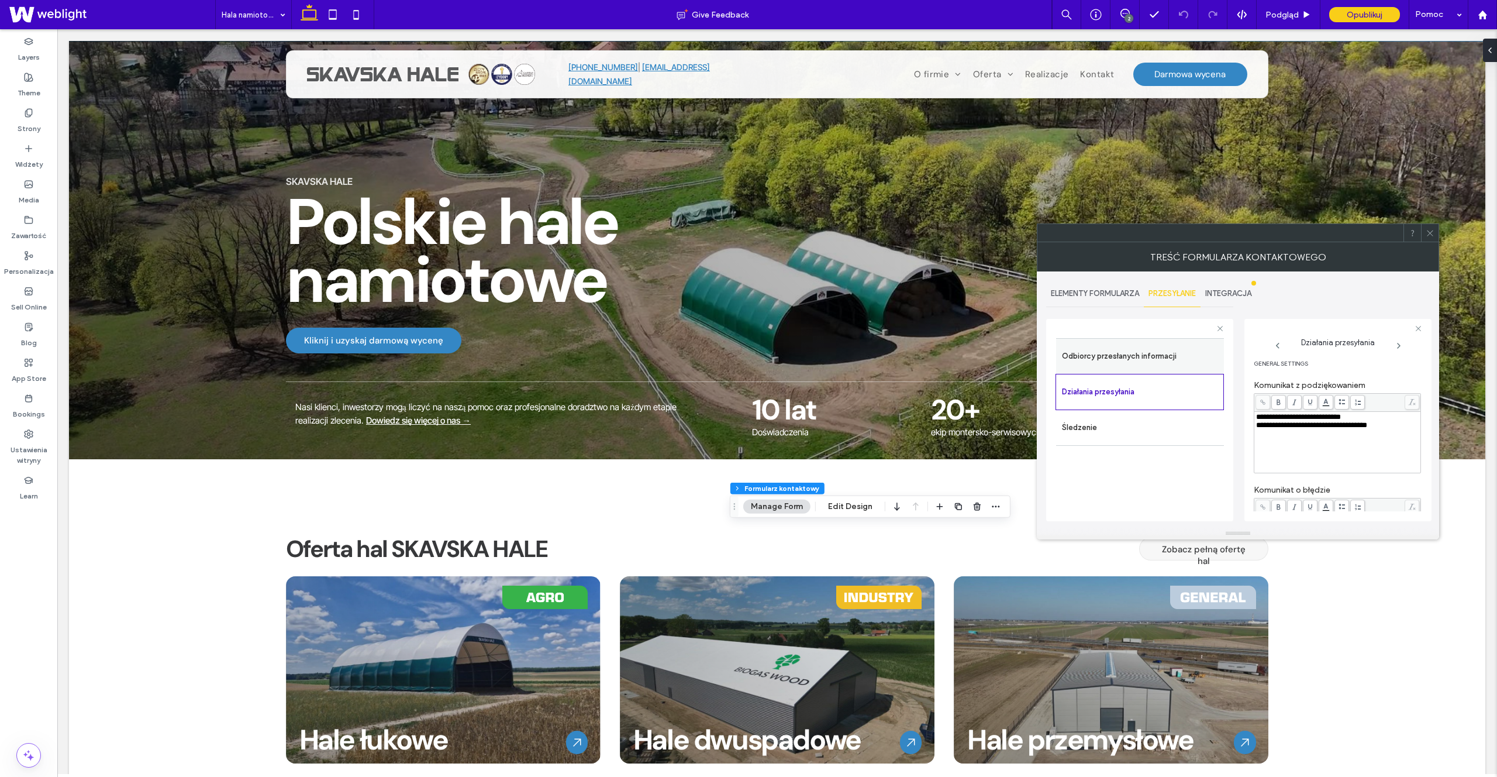
click at [1177, 357] on label "Odbiorcy przesłanych informacji" at bounding box center [1140, 356] width 156 height 23
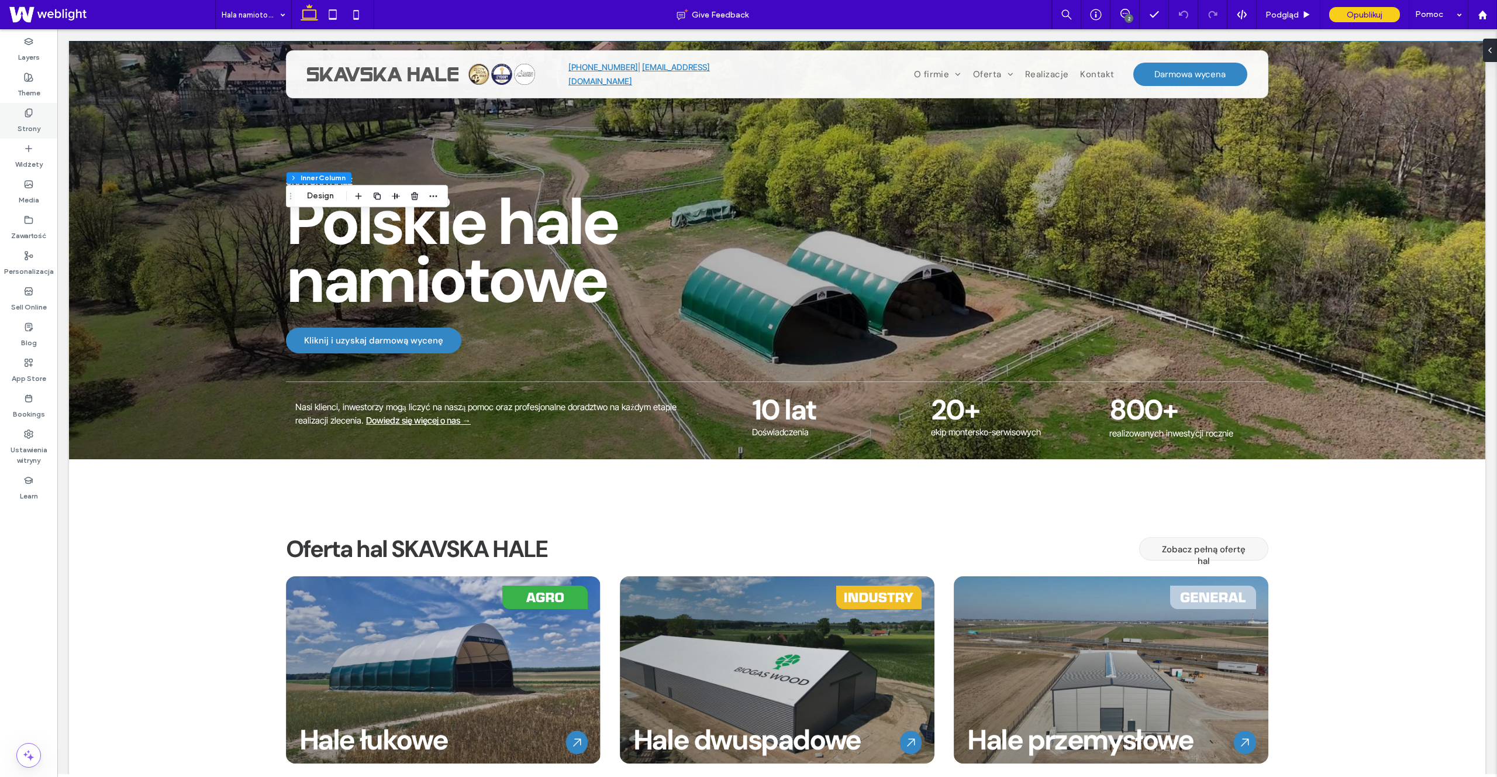
click at [20, 111] on div "Strony" at bounding box center [28, 121] width 57 height 36
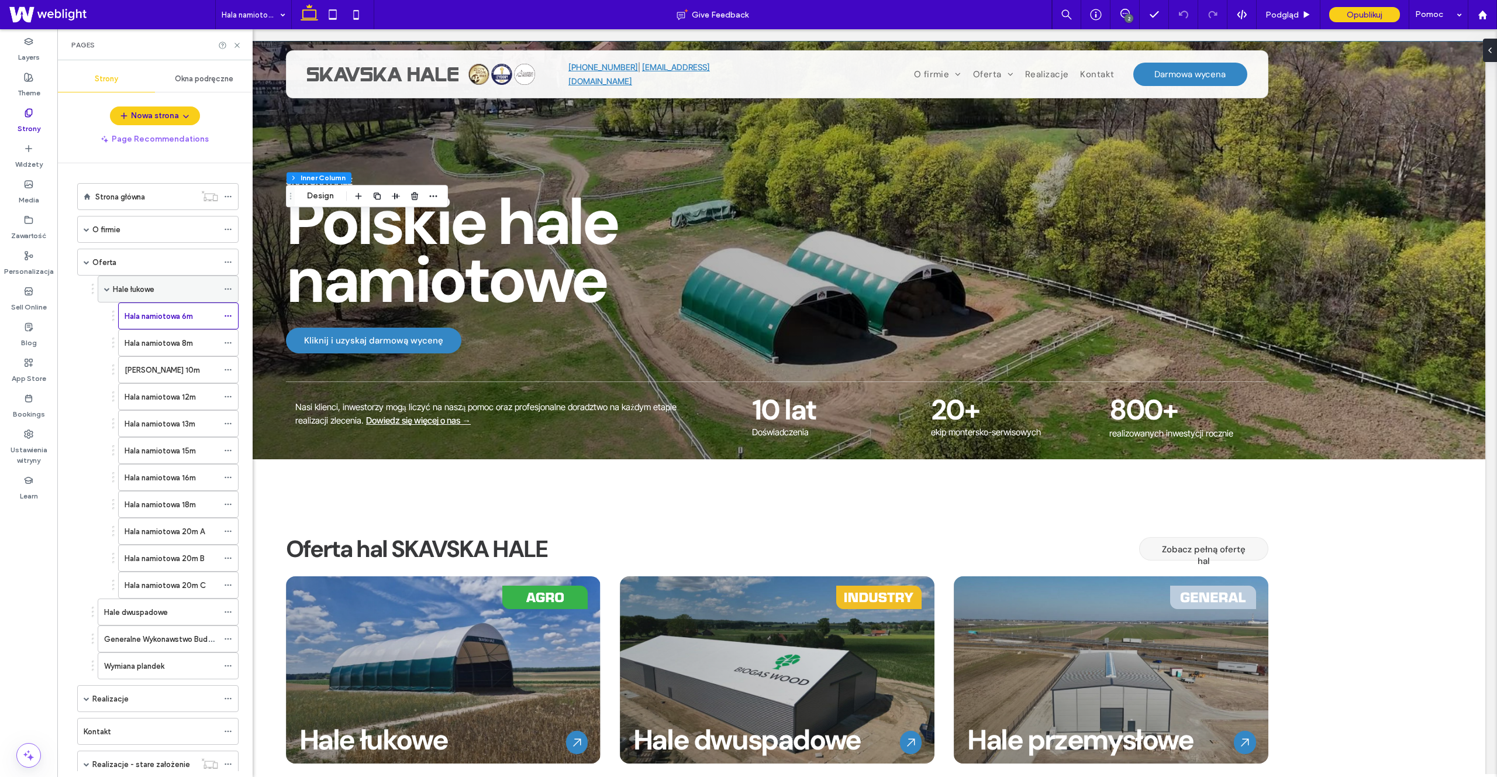
click at [107, 287] on span at bounding box center [107, 289] width 6 height 6
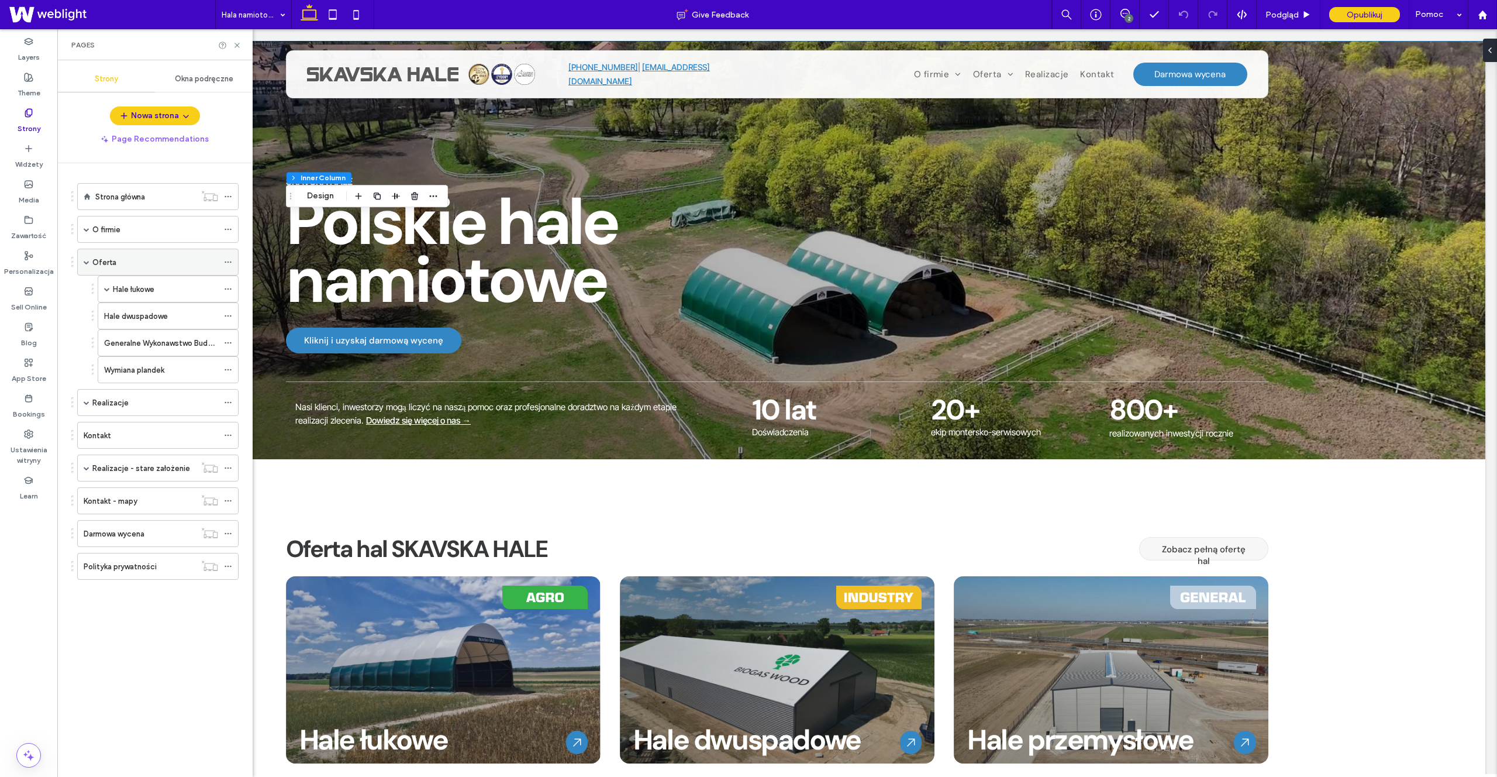
click at [84, 260] on span at bounding box center [87, 262] width 6 height 6
